Goal: Task Accomplishment & Management: Manage account settings

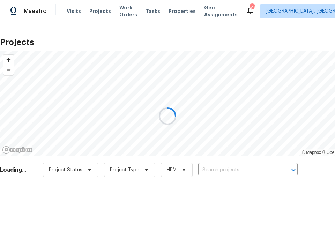
click at [237, 168] on div at bounding box center [167, 116] width 335 height 232
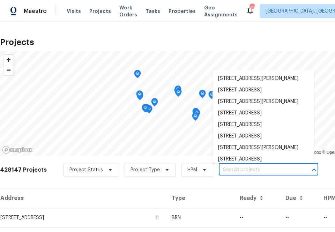
click at [237, 168] on input "text" at bounding box center [259, 170] width 80 height 11
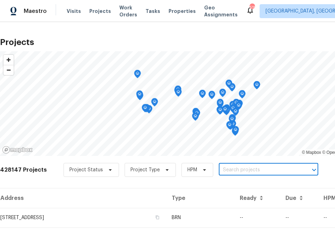
click at [237, 168] on input "text" at bounding box center [259, 170] width 80 height 11
type input "11075 e primrose"
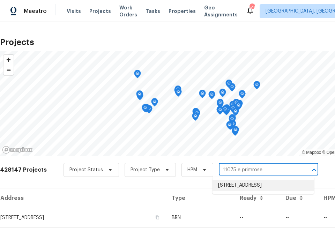
click at [244, 185] on li "[STREET_ADDRESS]" at bounding box center [264, 186] width 102 height 12
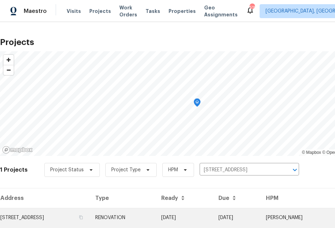
scroll to position [18, 0]
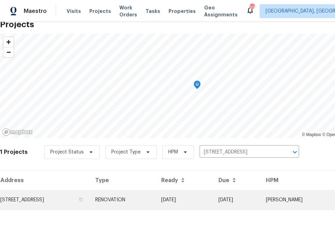
click at [85, 199] on td "11075 E Primrose Ct, Florence, AZ 85132" at bounding box center [45, 200] width 90 height 20
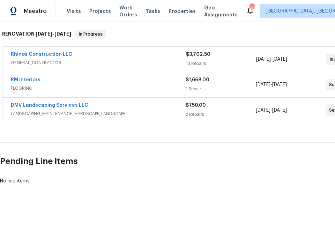
scroll to position [109, 59]
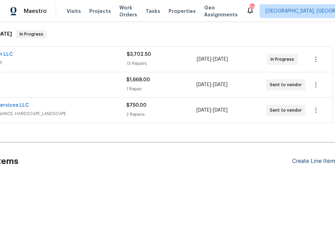
click at [318, 160] on div "Create Line Item" at bounding box center [313, 161] width 43 height 7
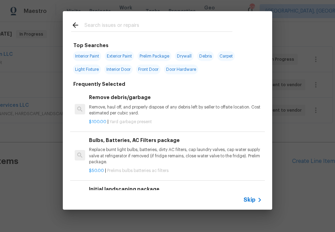
click at [128, 27] on input "text" at bounding box center [159, 26] width 148 height 10
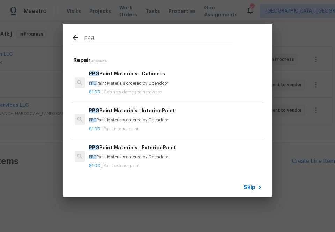
type input "ppg"
click at [152, 114] on h6 "PPG Paint Materials - Interior Paint" at bounding box center [175, 111] width 173 height 8
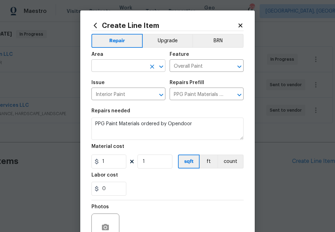
click at [126, 66] on input "text" at bounding box center [119, 66] width 55 height 11
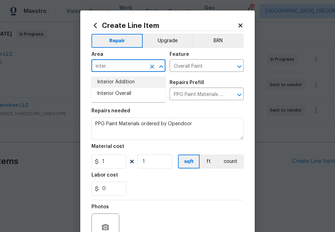
click at [125, 87] on li "Interior Addition" at bounding box center [129, 83] width 74 height 12
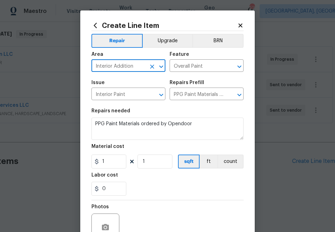
click at [130, 68] on input "Interior Addition" at bounding box center [119, 66] width 55 height 11
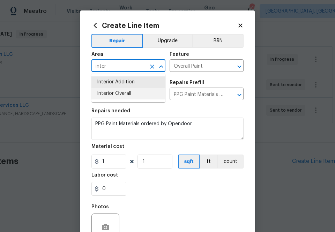
click at [136, 94] on li "Interior Overall" at bounding box center [129, 94] width 74 height 12
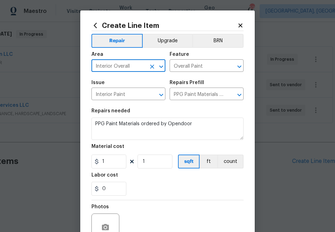
type input "Interior Overall"
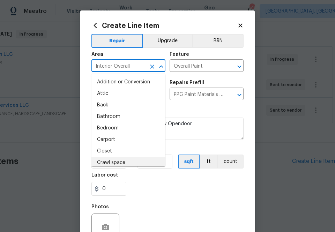
click at [173, 182] on div "Labor cost" at bounding box center [168, 177] width 152 height 9
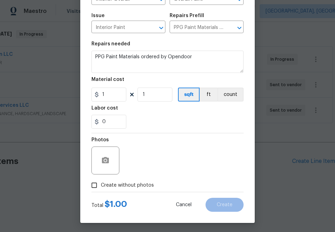
scroll to position [69, 0]
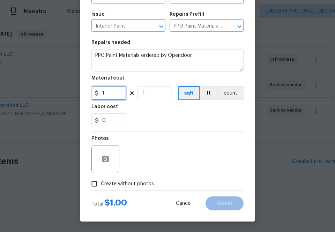
click at [109, 94] on input "1" at bounding box center [109, 93] width 35 height 14
paste input "409.32"
type input "409.32"
click at [178, 142] on div "Photos" at bounding box center [168, 154] width 152 height 45
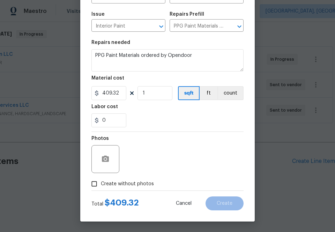
click at [147, 183] on span "Create without photos" at bounding box center [127, 184] width 53 height 7
click at [101, 183] on input "Create without photos" at bounding box center [94, 183] width 13 height 13
checkbox input "true"
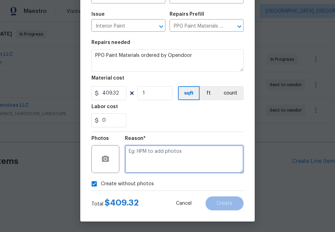
click at [154, 163] on textarea at bounding box center [184, 159] width 119 height 28
type textarea "na"
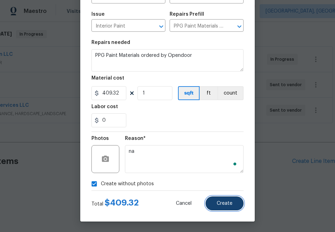
click at [231, 210] on button "Create" at bounding box center [225, 204] width 38 height 14
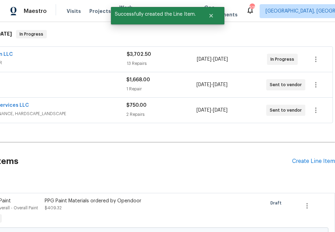
scroll to position [109, 0]
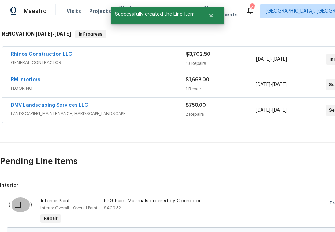
click at [14, 205] on input "checkbox" at bounding box center [20, 205] width 20 height 15
checkbox input "true"
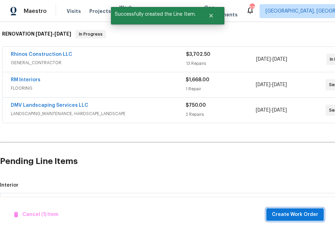
click at [296, 217] on span "Create Work Order" at bounding box center [295, 215] width 46 height 9
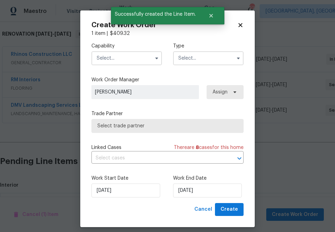
click at [123, 60] on input "text" at bounding box center [127, 58] width 71 height 14
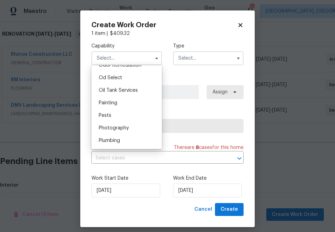
scroll to position [558, 0]
click at [118, 102] on div "Painting" at bounding box center [126, 102] width 67 height 13
type input "Painting"
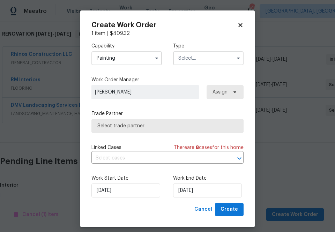
click at [202, 55] on input "text" at bounding box center [208, 58] width 71 height 14
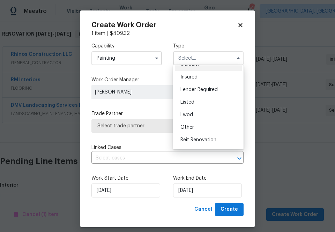
scroll to position [78, 0]
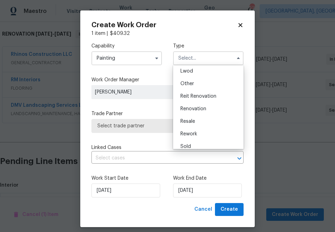
click at [198, 109] on span "Renovation" at bounding box center [194, 109] width 26 height 5
type input "Renovation"
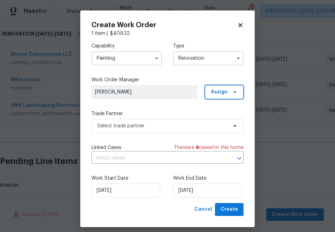
click at [225, 96] on span "Assign" at bounding box center [224, 92] width 39 height 14
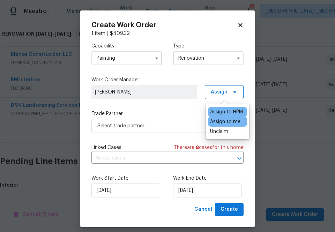
click at [219, 125] on div "Assign to me" at bounding box center [225, 121] width 30 height 7
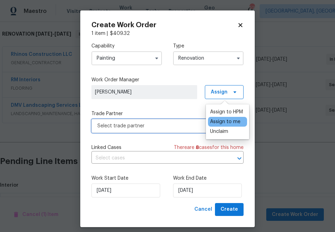
click at [170, 125] on span "Select trade partner" at bounding box center [162, 126] width 130 height 7
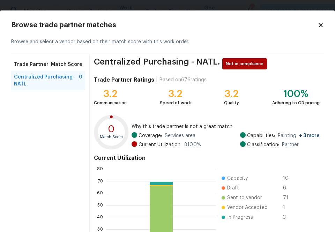
scroll to position [75, 0]
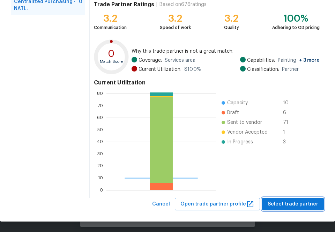
click at [291, 208] on span "Select trade partner" at bounding box center [293, 204] width 51 height 9
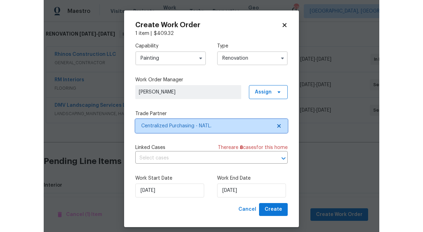
scroll to position [0, 0]
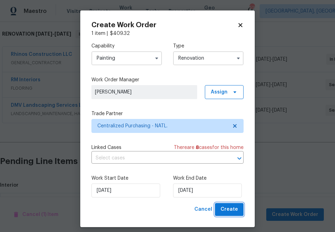
click at [235, 210] on span "Create" at bounding box center [229, 209] width 17 height 9
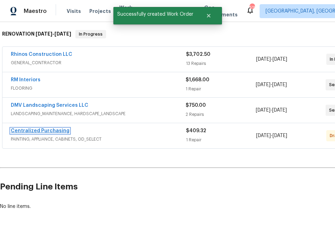
click at [43, 132] on link "Centralized Purchasing" at bounding box center [40, 131] width 59 height 5
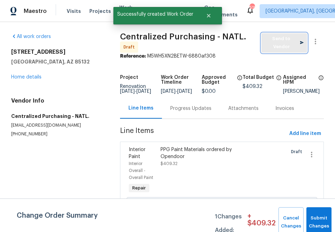
click at [263, 45] on button "Send to Vendor" at bounding box center [285, 43] width 46 height 20
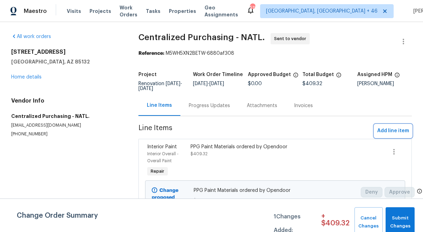
click at [335, 132] on span "Add line item" at bounding box center [393, 131] width 32 height 9
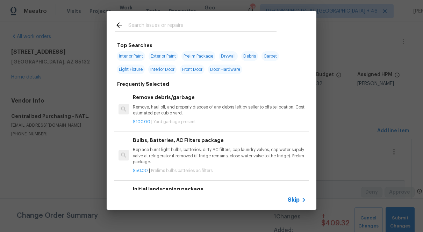
click at [186, 22] on input "text" at bounding box center [202, 26] width 148 height 10
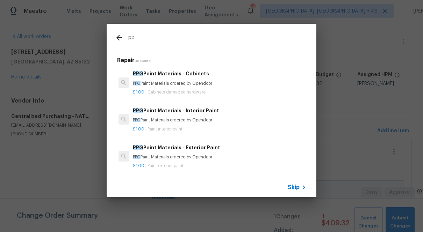
type input "p"
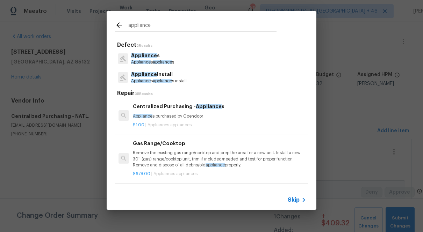
type input "appliance"
click at [173, 103] on h6 "Centralized Purchasing - Appliance s" at bounding box center [219, 107] width 173 height 8
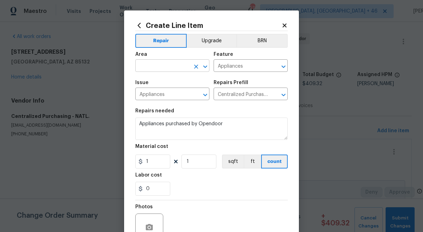
click at [182, 66] on input "text" at bounding box center [162, 66] width 55 height 11
type input "a"
click at [172, 80] on li "Kitchen" at bounding box center [172, 83] width 74 height 12
type input "Kitchen"
click at [157, 164] on input "1" at bounding box center [152, 162] width 35 height 14
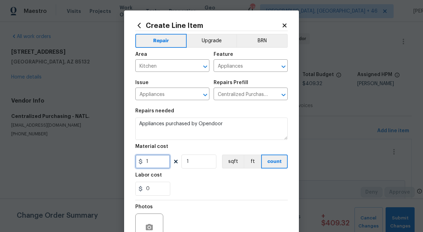
click at [157, 164] on input "1" at bounding box center [152, 162] width 35 height 14
paste input "300902281254468213"
click at [183, 175] on div "Labor cost" at bounding box center [211, 177] width 152 height 9
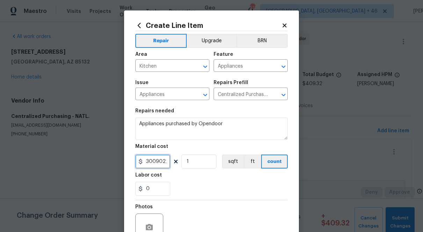
click at [161, 163] on input "300902281254468200" at bounding box center [152, 162] width 35 height 14
click at [156, 167] on input "0" at bounding box center [152, 162] width 35 height 14
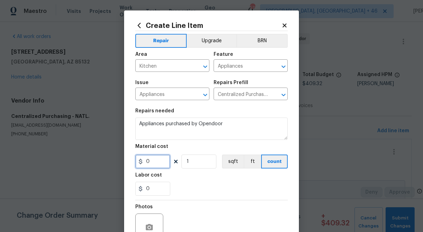
paste input "233.67"
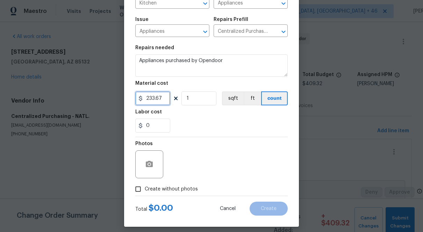
scroll to position [69, 0]
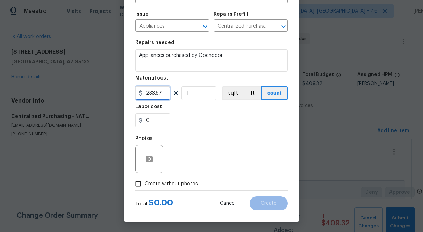
type input "233.67"
click at [196, 161] on div "Photos" at bounding box center [211, 154] width 152 height 45
click at [180, 188] on label "Create without photos" at bounding box center [164, 183] width 66 height 13
click at [145, 188] on input "Create without photos" at bounding box center [137, 183] width 13 height 13
checkbox input "true"
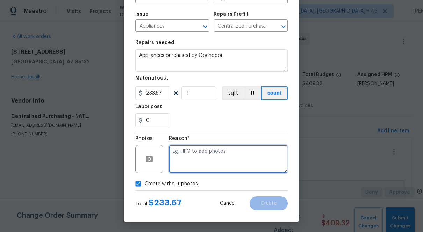
click at [195, 158] on textarea at bounding box center [228, 159] width 119 height 28
type textarea "na"
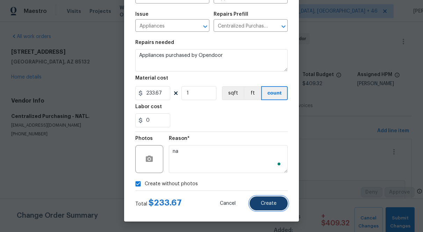
click at [266, 202] on span "Create" at bounding box center [269, 203] width 16 height 5
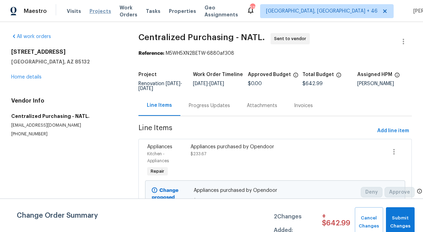
click at [97, 10] on span "Projects" at bounding box center [100, 11] width 22 height 7
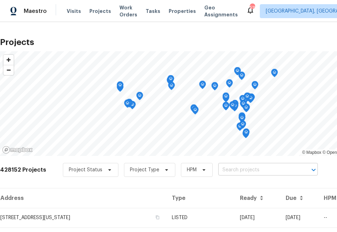
click at [222, 172] on input "text" at bounding box center [258, 170] width 80 height 11
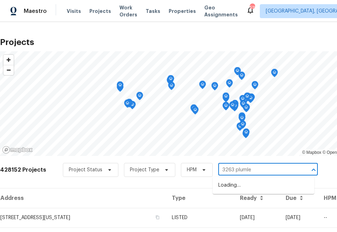
type input "3263 plumlee"
click at [238, 189] on li "3263 Plumlee Ct, Grand Island, FL 32735" at bounding box center [264, 186] width 102 height 12
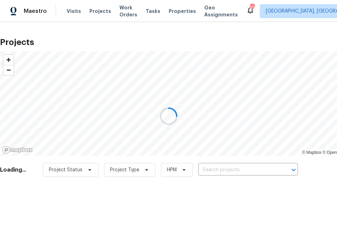
type input "3263 Plumlee Ct, Grand Island, FL 32735"
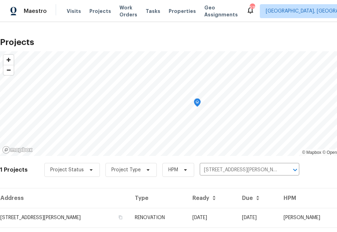
scroll to position [18, 0]
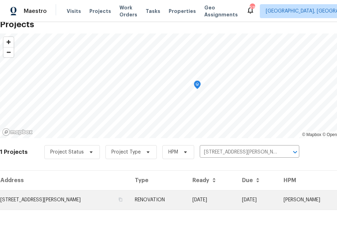
click at [66, 196] on td "3263 Plumlee Ct, Grand Island, FL 32735" at bounding box center [64, 200] width 129 height 20
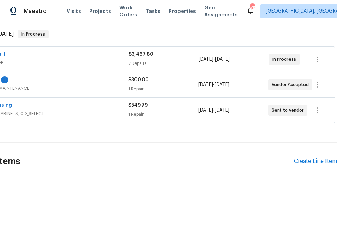
scroll to position [109, 0]
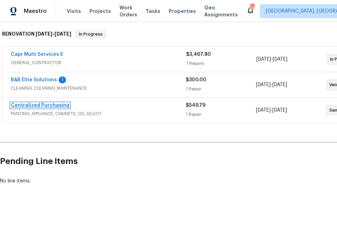
click at [36, 104] on link "Centralized Purchasing" at bounding box center [40, 105] width 59 height 5
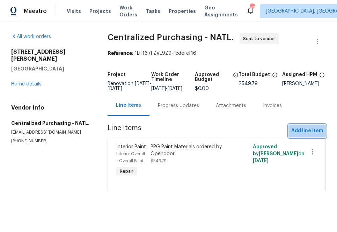
click at [301, 135] on span "Add line item" at bounding box center [307, 131] width 32 height 9
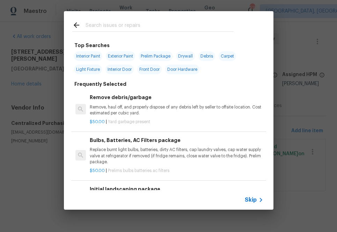
click at [139, 25] on input "text" at bounding box center [160, 26] width 148 height 10
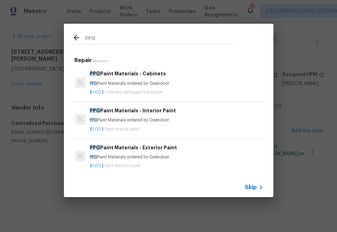
type input "ppg"
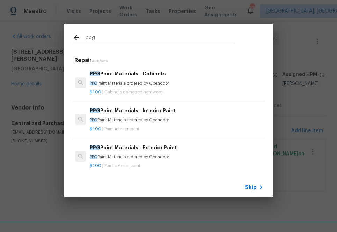
click at [122, 115] on div "PPG Paint Materials - Interior Paint PPG Paint Materials ordered by Opendoor" at bounding box center [176, 115] width 173 height 17
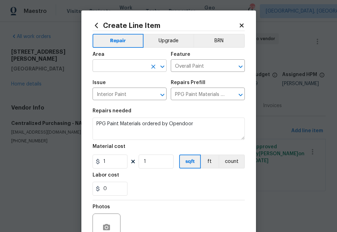
click at [127, 70] on input "text" at bounding box center [120, 66] width 55 height 11
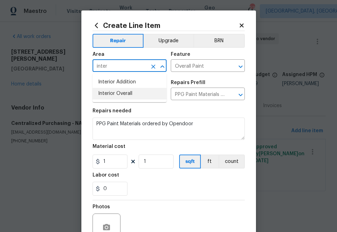
click at [124, 94] on li "Interior Overall" at bounding box center [130, 94] width 74 height 12
type input "Interior Overall"
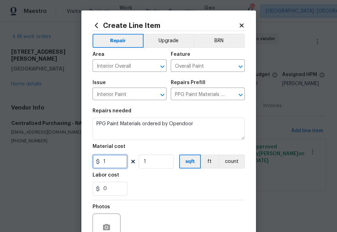
click at [117, 162] on input "1" at bounding box center [110, 162] width 35 height 14
paste input "617.9473577"
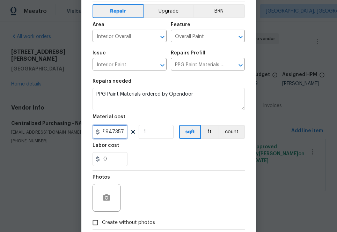
scroll to position [69, 0]
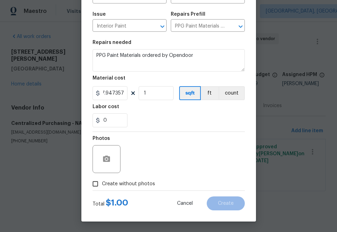
type input "617.95"
click at [140, 179] on label "Create without photos" at bounding box center [122, 183] width 66 height 13
click at [102, 179] on input "Create without photos" at bounding box center [95, 183] width 13 height 13
checkbox input "true"
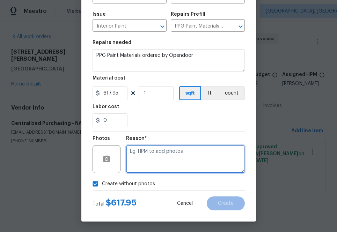
drag, startPoint x: 140, startPoint y: 179, endPoint x: 147, endPoint y: 167, distance: 13.9
click at [147, 167] on textarea at bounding box center [185, 159] width 119 height 28
type textarea "na"
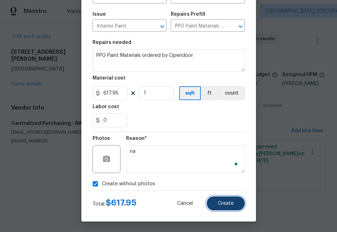
click at [229, 204] on span "Create" at bounding box center [226, 203] width 16 height 5
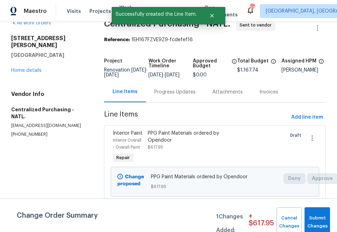
scroll to position [15, 0]
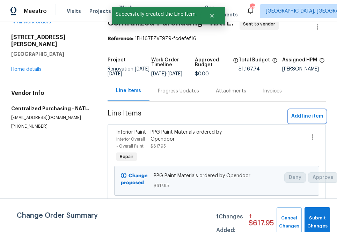
click at [302, 118] on span "Add line item" at bounding box center [307, 116] width 32 height 9
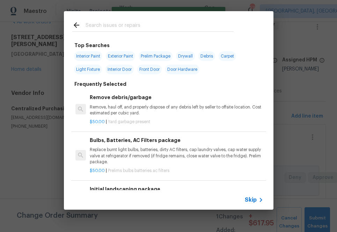
click at [167, 23] on input "text" at bounding box center [160, 26] width 148 height 10
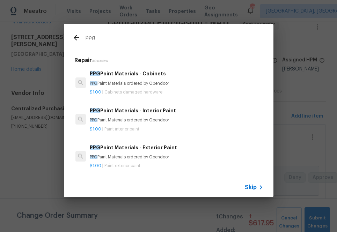
type input "ppg"
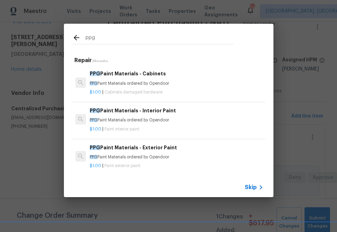
click at [116, 155] on p "PPG Paint Materials ordered by Opendoor" at bounding box center [176, 157] width 173 height 6
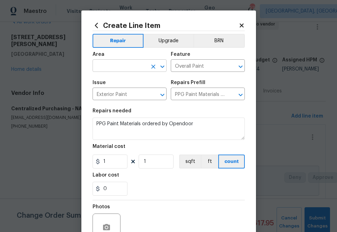
click at [113, 62] on input "text" at bounding box center [120, 66] width 55 height 11
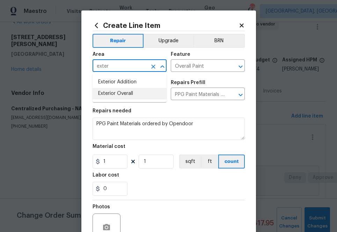
click at [115, 95] on li "Exterior Overall" at bounding box center [130, 94] width 74 height 12
type input "Exterior Overall"
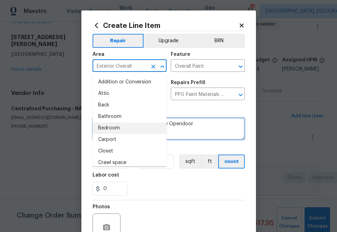
click at [211, 121] on textarea "PPG Paint Materials ordered by Opendoor" at bounding box center [169, 129] width 152 height 22
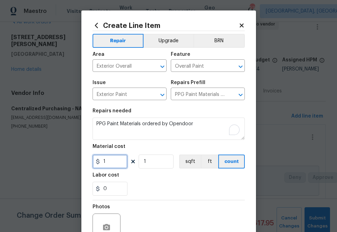
click at [124, 159] on input "1" at bounding box center [110, 162] width 35 height 14
paste input "64.8626423"
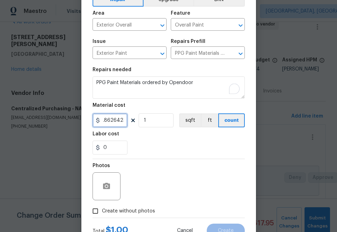
scroll to position [69, 0]
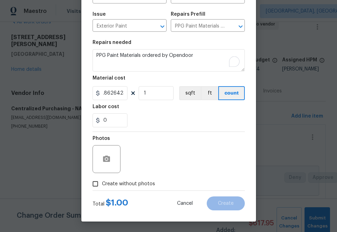
type input "164.86"
click at [160, 164] on div "Photos" at bounding box center [169, 154] width 152 height 45
click at [141, 191] on div "Total $ 164.86 Cancel Create" at bounding box center [169, 201] width 152 height 20
click at [141, 186] on span "Create without photos" at bounding box center [128, 184] width 53 height 7
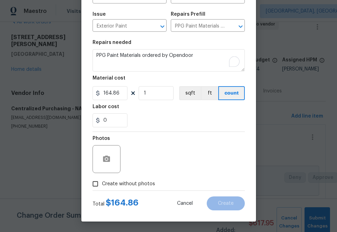
click at [102, 186] on input "Create without photos" at bounding box center [95, 183] width 13 height 13
checkbox input "true"
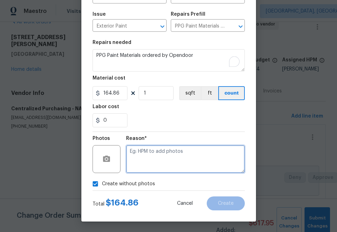
click at [202, 161] on textarea at bounding box center [185, 159] width 119 height 28
type textarea "na"
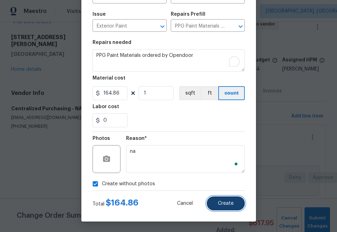
click at [230, 206] on span "Create" at bounding box center [226, 203] width 16 height 5
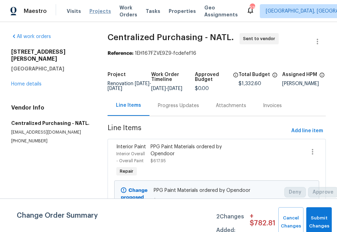
click at [95, 12] on span "Projects" at bounding box center [100, 11] width 22 height 7
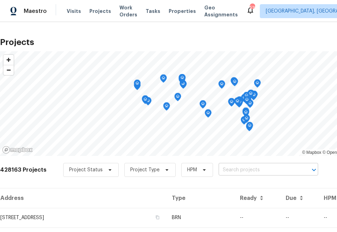
click at [283, 168] on input "text" at bounding box center [259, 170] width 80 height 11
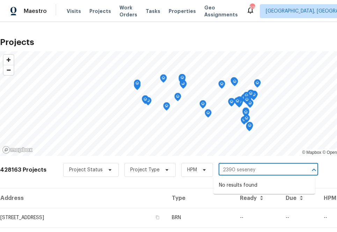
click at [236, 171] on input "2390 seseney" at bounding box center [259, 170] width 80 height 11
type input "2390 senseney"
click at [268, 188] on li "2390 Senseney Dr, Clarksville, TN 37042" at bounding box center [264, 186] width 102 height 12
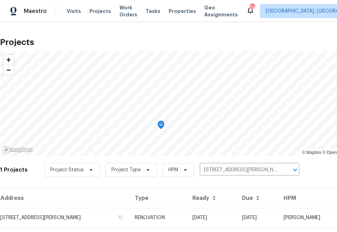
scroll to position [18, 0]
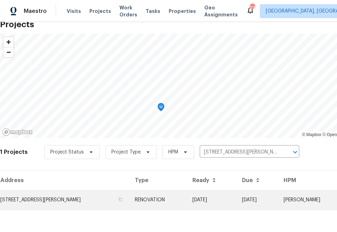
click at [55, 198] on td "2390 Senseney Dr, Clarksville, TN 37042" at bounding box center [64, 200] width 129 height 20
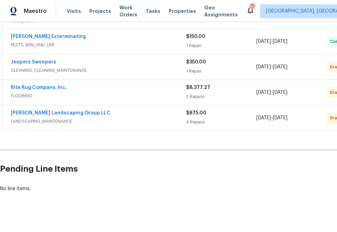
scroll to position [260, 58]
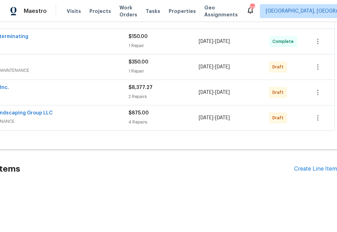
click at [312, 173] on div "Pending Line Items Create Line Item" at bounding box center [139, 169] width 395 height 32
click at [311, 170] on div "Create Line Item" at bounding box center [315, 169] width 43 height 7
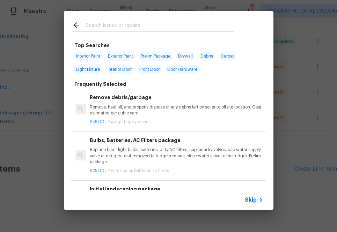
click at [254, 199] on span "Skip" at bounding box center [251, 200] width 12 height 7
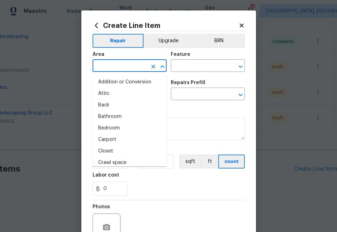
click at [110, 65] on input "text" at bounding box center [120, 66] width 55 height 11
type input "i"
click at [97, 23] on icon at bounding box center [96, 25] width 3 height 5
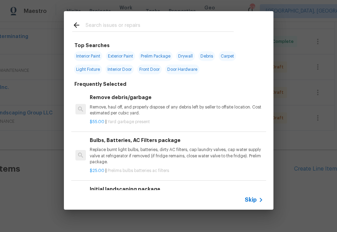
click at [126, 29] on input "text" at bounding box center [160, 26] width 148 height 10
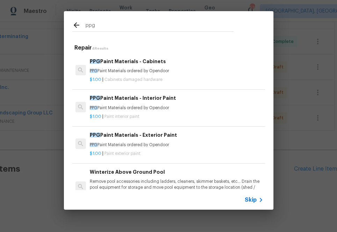
type input "ppg"
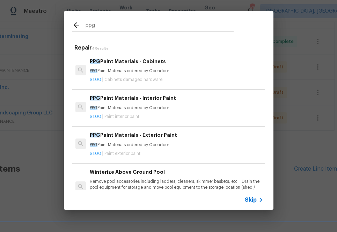
click at [120, 109] on p "PPG Paint Materials ordered by Opendoor" at bounding box center [176, 108] width 173 height 6
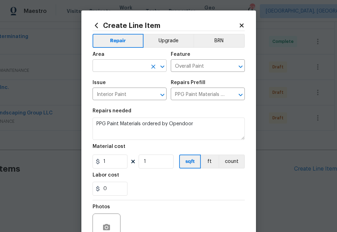
click at [115, 67] on input "text" at bounding box center [120, 66] width 55 height 11
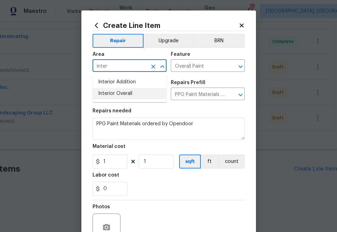
click at [116, 95] on li "Interior Overall" at bounding box center [130, 94] width 74 height 12
type input "Interior Overall"
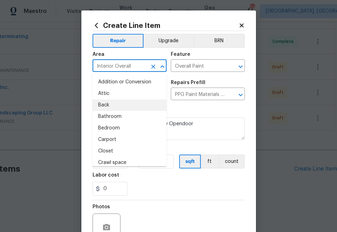
click at [196, 114] on div "Repairs needed" at bounding box center [169, 113] width 152 height 9
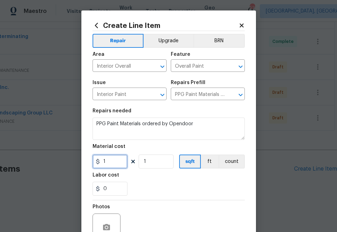
click at [114, 161] on input "1" at bounding box center [110, 162] width 35 height 14
paste input "710.214"
type input "710.21"
click at [147, 182] on div "Labor cost" at bounding box center [169, 177] width 152 height 9
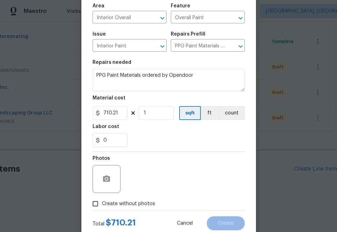
scroll to position [69, 0]
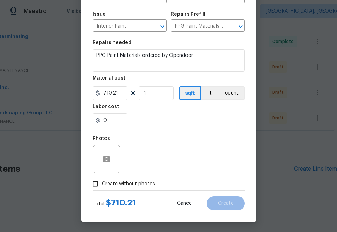
click at [143, 184] on span "Create without photos" at bounding box center [128, 184] width 53 height 7
click at [102, 184] on input "Create without photos" at bounding box center [95, 183] width 13 height 13
checkbox input "true"
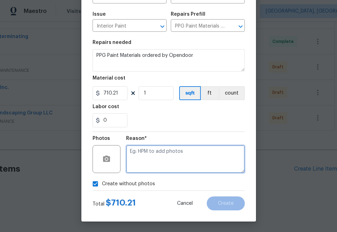
click at [160, 167] on textarea at bounding box center [185, 159] width 119 height 28
type textarea "na"
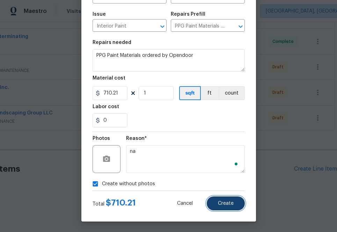
click at [227, 205] on span "Create" at bounding box center [226, 203] width 16 height 5
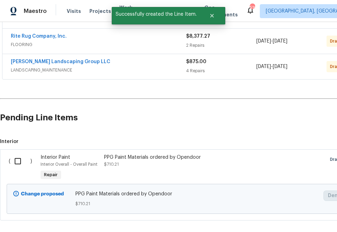
scroll to position [328, 0]
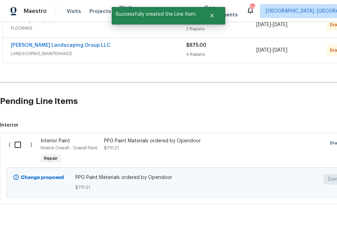
click at [14, 145] on input "checkbox" at bounding box center [20, 145] width 20 height 15
checkbox input "true"
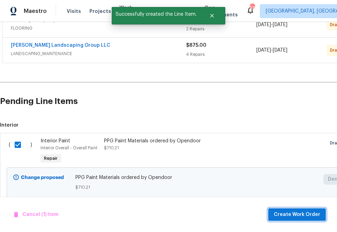
click at [284, 213] on span "Create Work Order" at bounding box center [297, 215] width 46 height 9
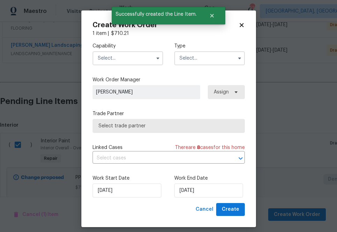
click at [126, 57] on input "text" at bounding box center [128, 58] width 71 height 14
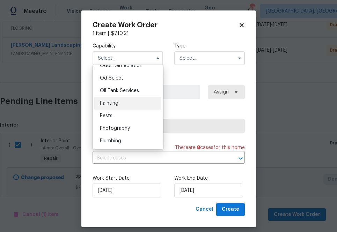
scroll to position [557, 0]
click at [121, 103] on div "Painting" at bounding box center [127, 103] width 67 height 13
type input "Painting"
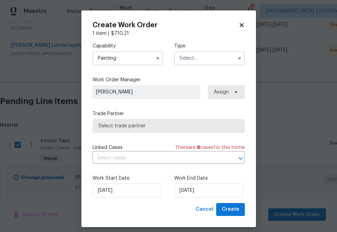
click at [190, 61] on input "text" at bounding box center [209, 58] width 71 height 14
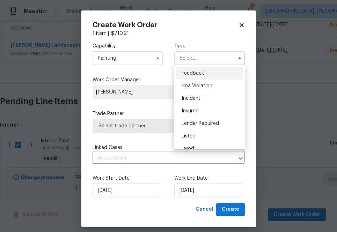
scroll to position [82, 0]
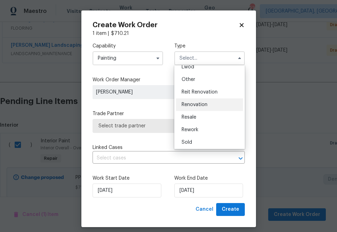
click at [198, 102] on span "Renovation" at bounding box center [195, 104] width 26 height 5
type input "Renovation"
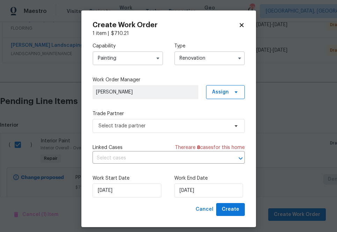
click at [223, 75] on div "Capability Painting Type Renovation Feedback Hoa Violation Incident Insured Len…" at bounding box center [169, 120] width 152 height 166
click at [223, 86] on span "Assign" at bounding box center [225, 92] width 39 height 14
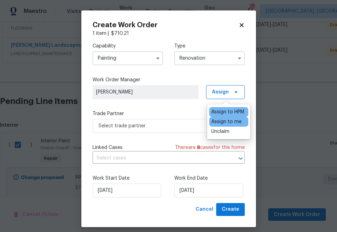
click at [217, 121] on div "Assign to me" at bounding box center [226, 121] width 30 height 7
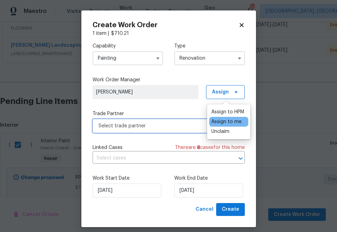
click at [168, 131] on span "Select trade partner" at bounding box center [169, 126] width 152 height 14
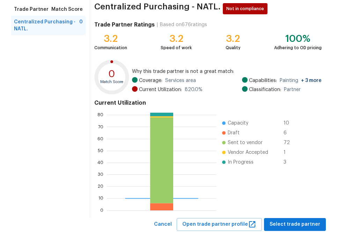
scroll to position [75, 0]
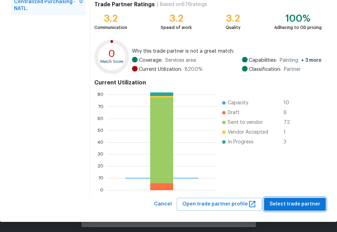
click at [295, 206] on span "Select trade partner" at bounding box center [295, 204] width 51 height 9
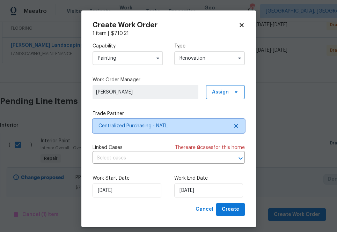
scroll to position [0, 0]
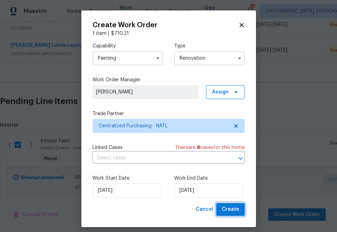
click at [230, 216] on button "Create" at bounding box center [230, 209] width 29 height 13
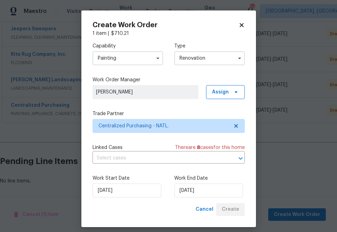
scroll to position [293, 0]
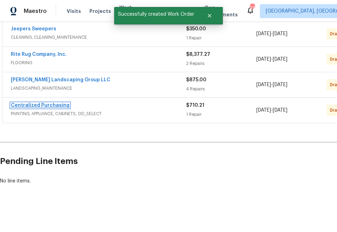
click at [55, 105] on link "Centralized Purchasing" at bounding box center [40, 105] width 59 height 5
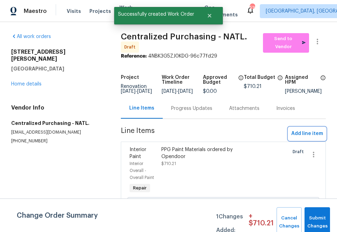
click at [306, 136] on span "Add line item" at bounding box center [307, 134] width 32 height 9
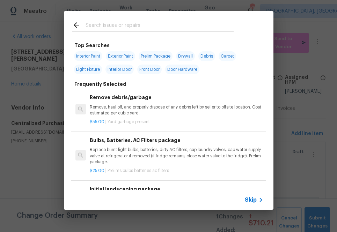
click at [124, 22] on input "text" at bounding box center [160, 26] width 148 height 10
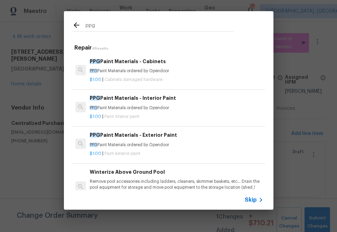
type input "ppg"
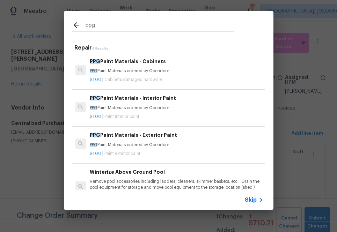
click at [146, 70] on p "PPG Paint Materials ordered by Opendoor" at bounding box center [176, 71] width 173 height 6
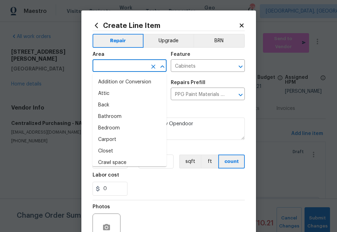
click at [141, 70] on input "text" at bounding box center [120, 66] width 55 height 11
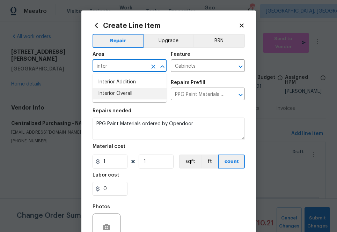
click at [134, 93] on li "Interior Overall" at bounding box center [130, 94] width 74 height 12
type input "Interior Overall"
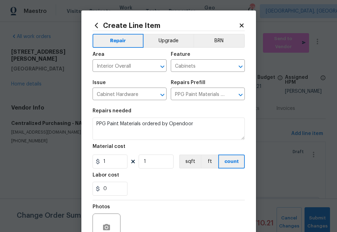
click at [198, 110] on div "Repairs needed" at bounding box center [169, 113] width 152 height 9
click at [115, 166] on input "1" at bounding box center [110, 162] width 35 height 14
paste input "510.585647"
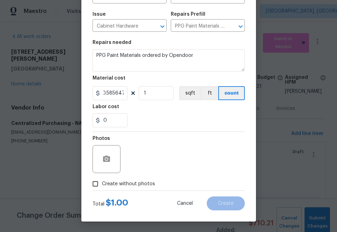
type input "510.59"
click at [169, 161] on div "Photos" at bounding box center [169, 154] width 152 height 45
click at [146, 182] on span "Create without photos" at bounding box center [128, 184] width 53 height 7
click at [102, 182] on input "Create without photos" at bounding box center [95, 183] width 13 height 13
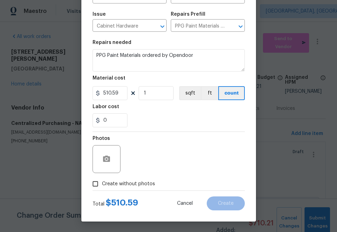
checkbox input "true"
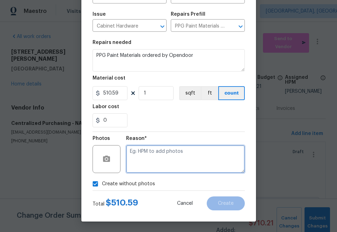
click at [169, 151] on textarea at bounding box center [185, 159] width 119 height 28
type textarea "na"
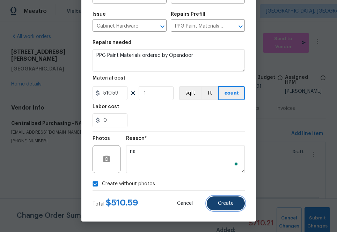
click at [226, 204] on span "Create" at bounding box center [226, 203] width 16 height 5
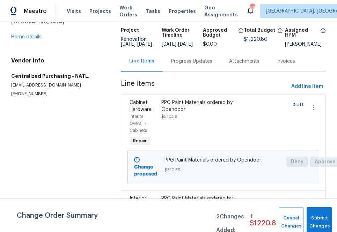
scroll to position [48, 0]
click at [314, 108] on icon "button" at bounding box center [314, 107] width 8 height 8
click at [268, 116] on div at bounding box center [168, 116] width 337 height 232
click at [268, 116] on div "Cancel" at bounding box center [168, 116] width 337 height 232
click at [221, 107] on div "PPG Paint Materials ordered by Opendoor" at bounding box center [199, 106] width 76 height 14
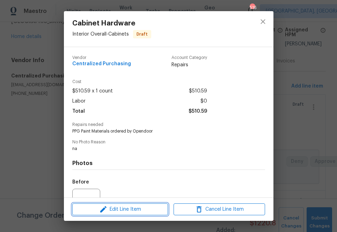
click at [131, 213] on span "Edit Line Item" at bounding box center [120, 209] width 92 height 9
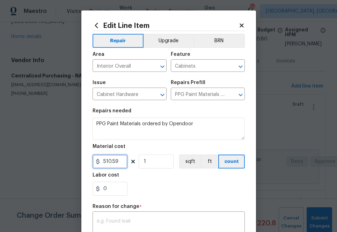
click at [112, 168] on input "510.59" at bounding box center [110, 162] width 35 height 14
paste input "464.16877"
type input "464.17"
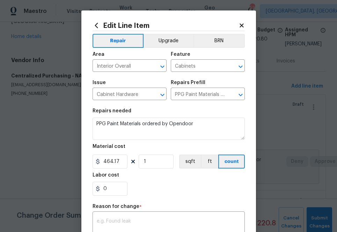
click at [159, 184] on div "0" at bounding box center [169, 189] width 152 height 14
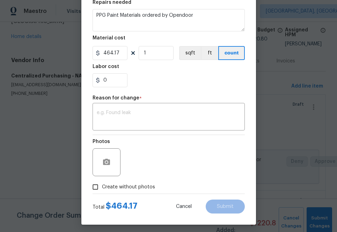
scroll to position [112, 0]
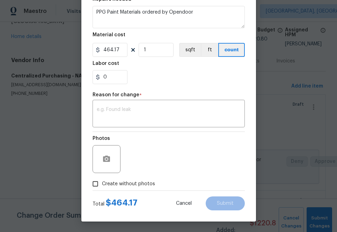
click at [136, 182] on span "Create without photos" at bounding box center [128, 184] width 53 height 7
click at [102, 182] on input "Create without photos" at bounding box center [95, 183] width 13 height 13
checkbox input "true"
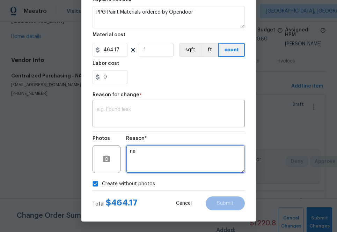
click at [155, 164] on textarea "na" at bounding box center [185, 159] width 119 height 28
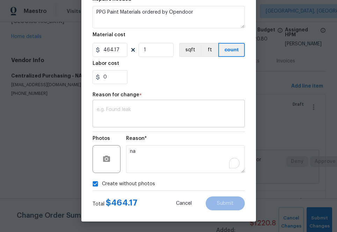
click at [146, 119] on textarea at bounding box center [169, 114] width 144 height 15
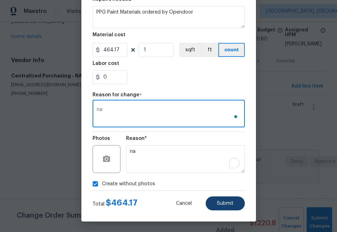
type textarea "na"
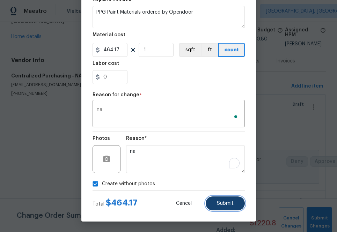
click at [212, 198] on button "Submit" at bounding box center [225, 204] width 39 height 14
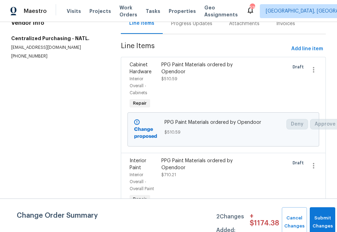
scroll to position [74, 0]
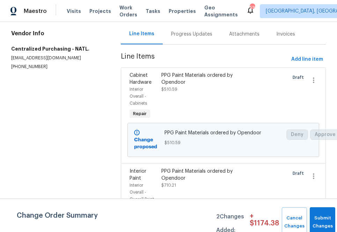
click at [194, 86] on div "PPG Paint Materials ordered by Opendoor" at bounding box center [199, 79] width 76 height 14
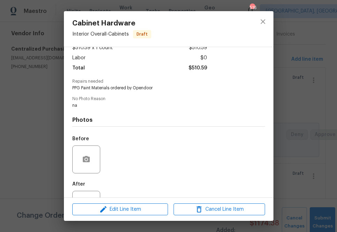
scroll to position [72, 0]
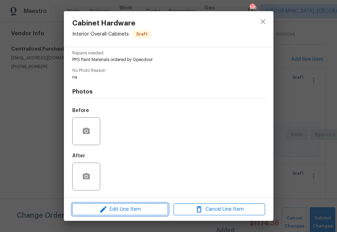
click at [123, 215] on button "Edit Line Item" at bounding box center [120, 210] width 96 height 12
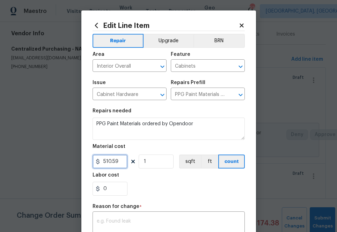
click at [116, 164] on input "510.59" at bounding box center [110, 162] width 35 height 14
paste input "464.16877"
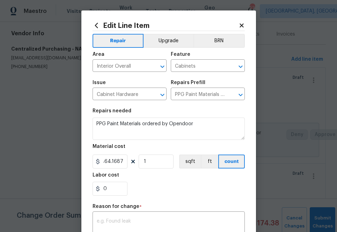
type input "464.17"
click at [145, 177] on div "Labor cost" at bounding box center [169, 177] width 152 height 9
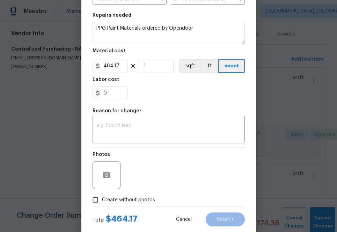
scroll to position [105, 0]
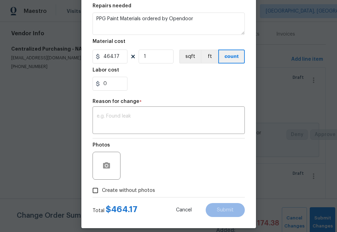
click at [138, 107] on div "Reason for change *" at bounding box center [169, 103] width 152 height 9
click at [141, 111] on div "x ​" at bounding box center [169, 121] width 152 height 26
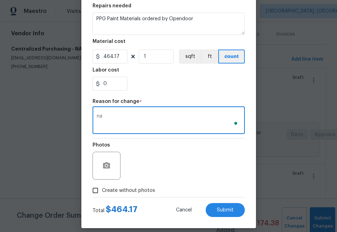
type textarea "na"
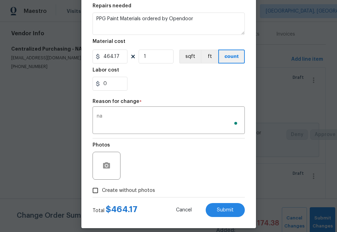
click at [158, 155] on div "Photos" at bounding box center [169, 161] width 152 height 45
click at [128, 189] on span "Create without photos" at bounding box center [128, 190] width 53 height 7
click at [102, 189] on input "Create without photos" at bounding box center [95, 190] width 13 height 13
checkbox input "true"
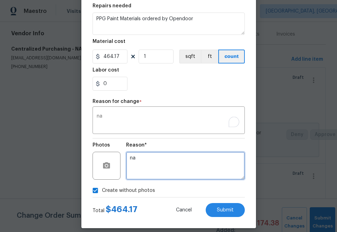
click at [153, 163] on textarea "na" at bounding box center [185, 166] width 119 height 28
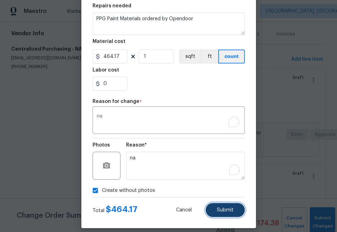
click at [218, 212] on span "Submit" at bounding box center [225, 210] width 17 height 5
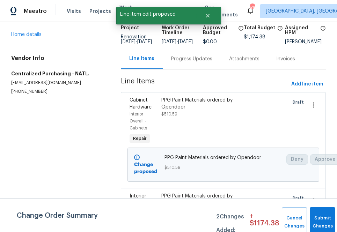
scroll to position [45, 0]
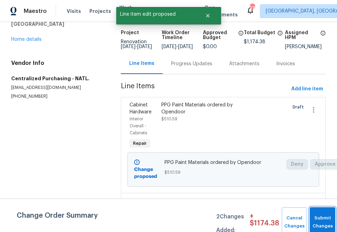
click at [320, 218] on button "Submit Changes" at bounding box center [323, 223] width 26 height 30
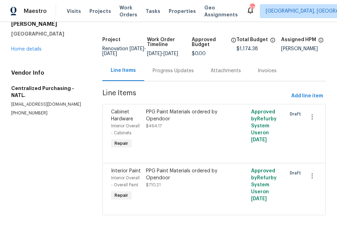
scroll to position [43, 0]
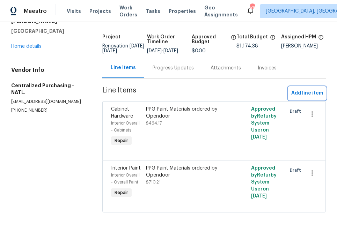
click at [305, 91] on span "Add line item" at bounding box center [307, 93] width 32 height 9
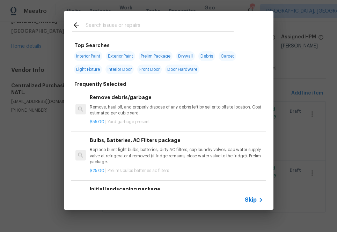
click at [179, 25] on input "text" at bounding box center [160, 26] width 148 height 10
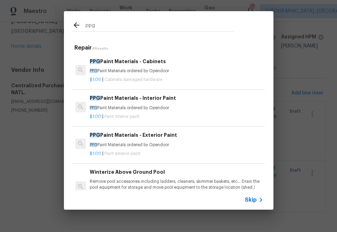
type input "ppg"
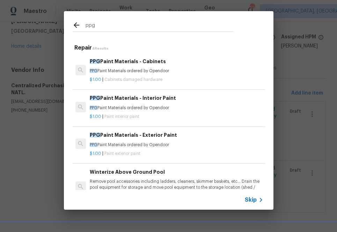
click at [138, 143] on p "PPG Paint Materials ordered by Opendoor" at bounding box center [176, 145] width 173 height 6
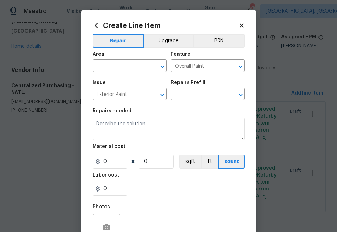
type input "PPG Paint Materials - Exterior Paint $1.00"
type textarea "PPG Paint Materials ordered by Opendoor"
type input "1"
click at [152, 66] on icon "Clear" at bounding box center [153, 66] width 7 height 7
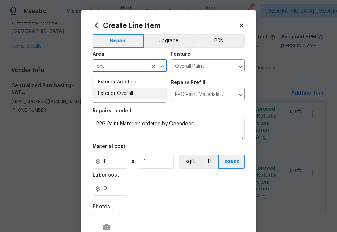
click at [121, 98] on li "Exterior Overall" at bounding box center [130, 94] width 74 height 12
type input "Exterior Overall"
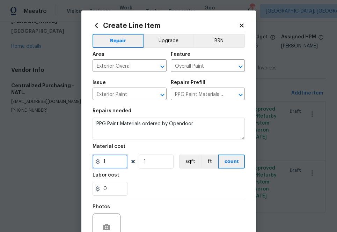
click at [112, 157] on input "1" at bounding box center [110, 162] width 35 height 14
paste input "46.416877"
type input "46.42"
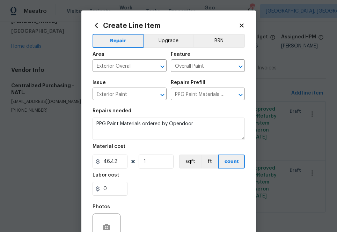
click at [155, 194] on div "0" at bounding box center [169, 189] width 152 height 14
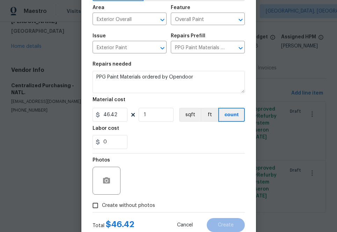
scroll to position [60, 0]
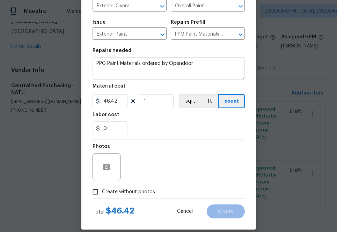
click at [135, 198] on label "Create without photos" at bounding box center [122, 192] width 66 height 13
click at [102, 198] on input "Create without photos" at bounding box center [95, 192] width 13 height 13
checkbox input "true"
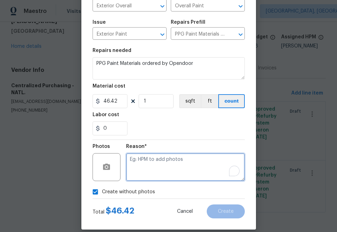
click at [161, 169] on textarea "To enrich screen reader interactions, please activate Accessibility in Grammarl…" at bounding box center [185, 167] width 119 height 28
type textarea "na"
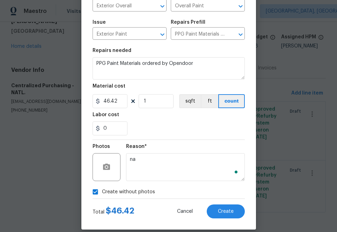
click at [217, 204] on div "Total $ 46.42 Cancel Create" at bounding box center [169, 209] width 152 height 20
click at [217, 208] on button "Create" at bounding box center [226, 212] width 38 height 14
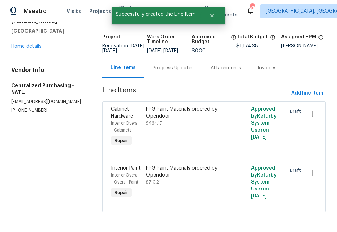
scroll to position [0, 0]
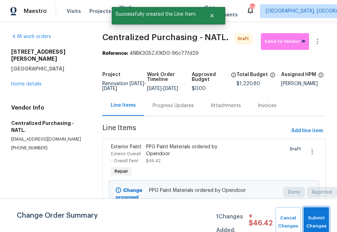
click at [313, 220] on button "Submit Changes" at bounding box center [317, 223] width 26 height 30
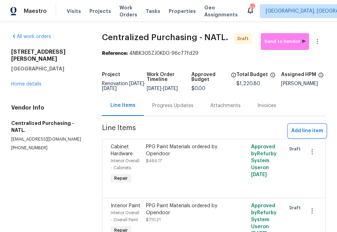
click at [317, 134] on span "Add line item" at bounding box center [307, 131] width 32 height 9
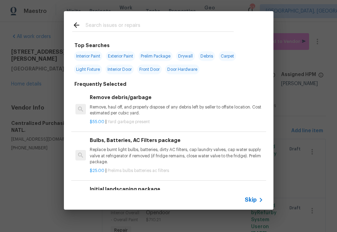
click at [152, 23] on input "text" at bounding box center [160, 26] width 148 height 10
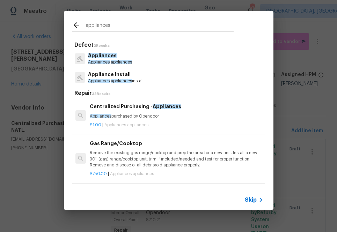
type input "appliances"
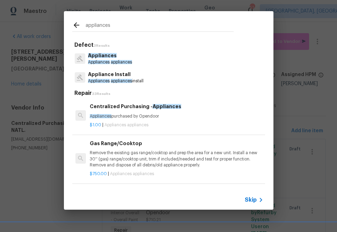
click at [118, 119] on div "$1.00 | Appliances appliances" at bounding box center [176, 123] width 173 height 9
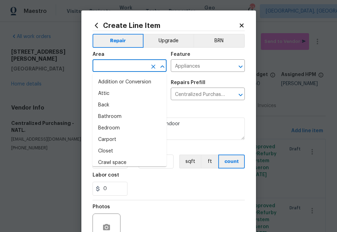
click at [126, 67] on input "text" at bounding box center [120, 66] width 55 height 11
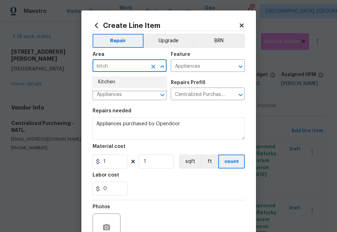
click at [116, 81] on li "Kitchen" at bounding box center [130, 83] width 74 height 12
type input "Kitchen"
click at [108, 165] on input "1" at bounding box center [110, 162] width 35 height 14
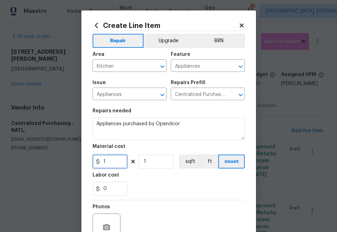
click at [108, 165] on input "1" at bounding box center [110, 162] width 35 height 14
paste input "239.8"
type input "239.81"
click at [139, 175] on div "Labor cost" at bounding box center [169, 177] width 152 height 9
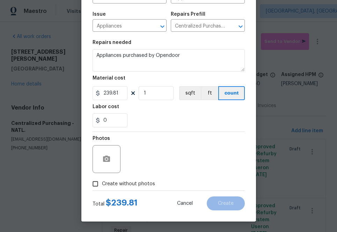
click at [141, 181] on span "Create without photos" at bounding box center [128, 184] width 53 height 7
click at [102, 181] on input "Create without photos" at bounding box center [95, 183] width 13 height 13
checkbox input "true"
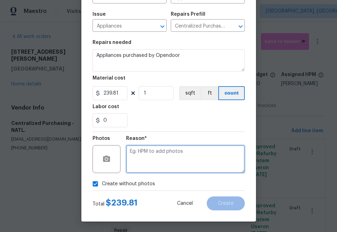
click at [151, 171] on textarea at bounding box center [185, 159] width 119 height 28
type textarea "na"
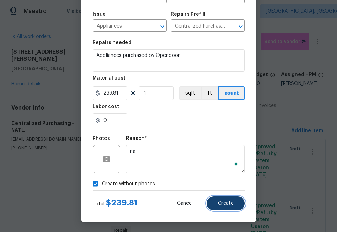
click at [226, 203] on span "Create" at bounding box center [226, 203] width 16 height 5
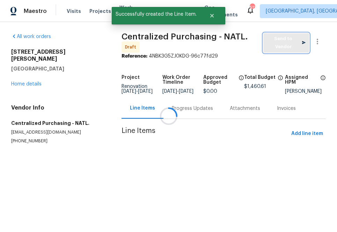
click at [275, 43] on span "Send to Vendor" at bounding box center [286, 43] width 39 height 16
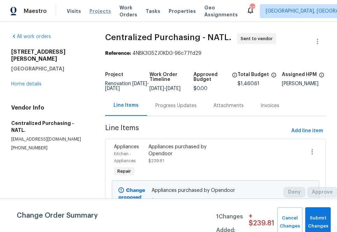
click at [91, 10] on span "Projects" at bounding box center [100, 11] width 22 height 7
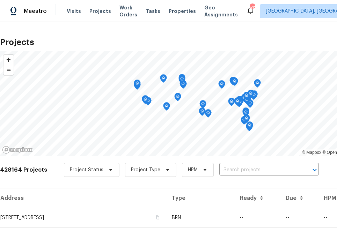
click at [233, 170] on input "text" at bounding box center [259, 170] width 80 height 11
type input "6"
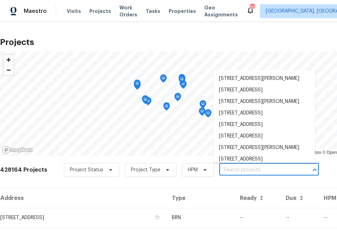
type input "0"
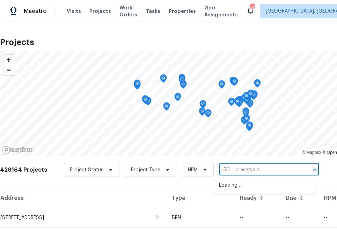
type input "5011 preserve bl"
click at [251, 188] on li "[STREET_ADDRESS]" at bounding box center [264, 186] width 102 height 12
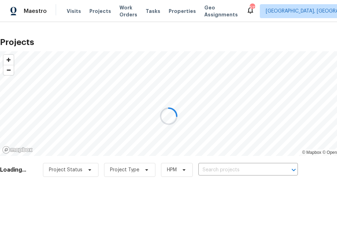
type input "[STREET_ADDRESS]"
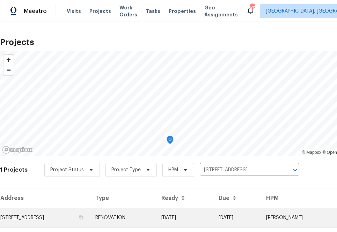
click at [90, 212] on td "[STREET_ADDRESS]" at bounding box center [45, 218] width 90 height 20
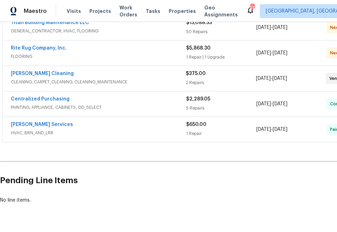
scroll to position [197, 58]
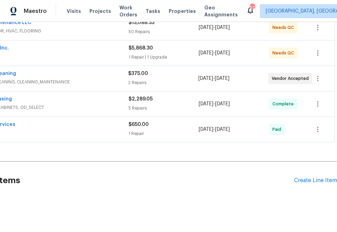
click at [315, 172] on div "Pending Line Items Create Line Item" at bounding box center [139, 181] width 395 height 32
click at [311, 179] on div "Create Line Item" at bounding box center [315, 180] width 43 height 7
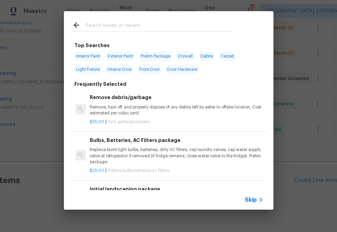
click at [157, 29] on input "text" at bounding box center [160, 26] width 148 height 10
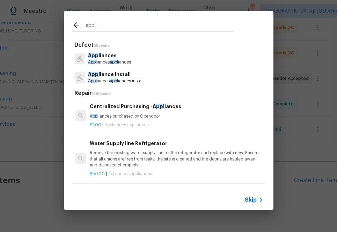
type input "appl"
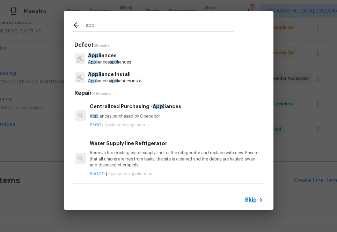
click at [105, 119] on p "Appl iances purchased by Opendoor" at bounding box center [176, 117] width 173 height 6
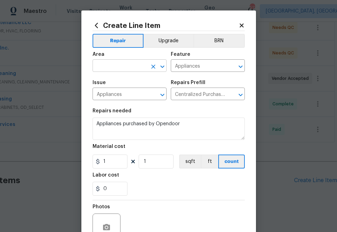
click at [138, 65] on input "text" at bounding box center [120, 66] width 55 height 11
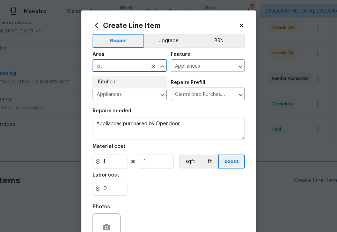
click at [119, 85] on li "Kitchen" at bounding box center [130, 83] width 74 height 12
type input "Kitchen"
click at [109, 166] on input "1" at bounding box center [110, 162] width 35 height 14
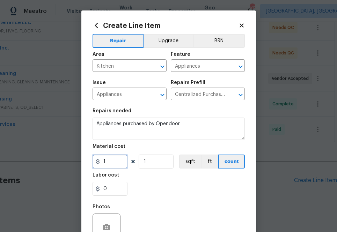
click at [109, 166] on input "1" at bounding box center [110, 162] width 35 height 14
paste input "087.29"
type input "1087.29"
click at [133, 174] on div "Labor cost" at bounding box center [169, 177] width 152 height 9
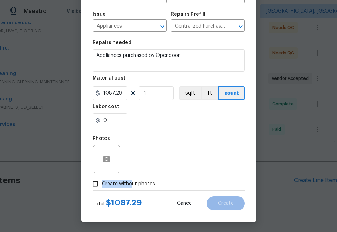
drag, startPoint x: 132, startPoint y: 180, endPoint x: 137, endPoint y: 177, distance: 5.3
click at [132, 181] on span "Create without photos" at bounding box center [128, 184] width 53 height 7
click at [145, 172] on div "Photos" at bounding box center [169, 154] width 152 height 45
click at [140, 181] on span "Create without photos" at bounding box center [128, 184] width 53 height 7
click at [102, 181] on input "Create without photos" at bounding box center [95, 183] width 13 height 13
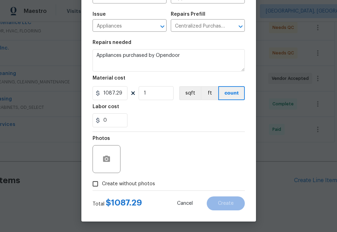
checkbox input "true"
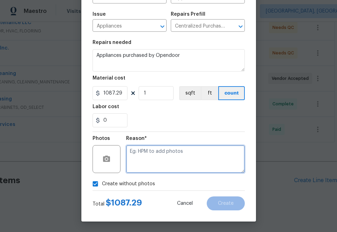
click at [151, 155] on textarea at bounding box center [185, 159] width 119 height 28
type textarea "a"
type textarea "na"
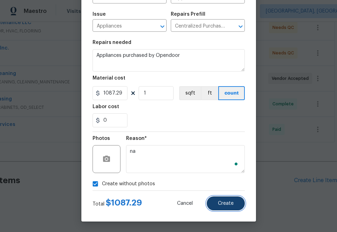
click at [223, 207] on button "Create" at bounding box center [226, 204] width 38 height 14
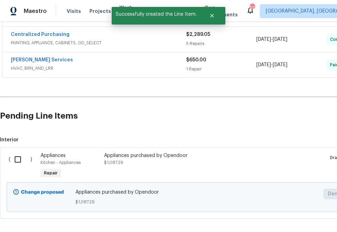
scroll to position [291, 0]
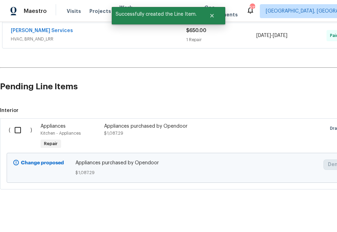
click at [17, 128] on input "checkbox" at bounding box center [20, 130] width 20 height 15
checkbox input "true"
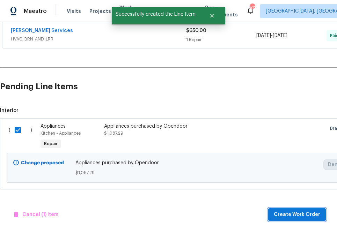
click at [295, 215] on span "Create Work Order" at bounding box center [297, 215] width 46 height 9
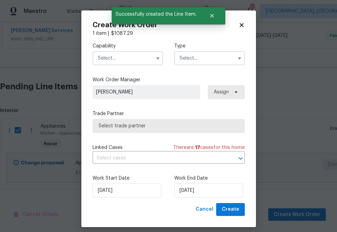
click at [122, 51] on div "Capability" at bounding box center [128, 54] width 71 height 23
click at [122, 61] on input "text" at bounding box center [128, 58] width 71 height 14
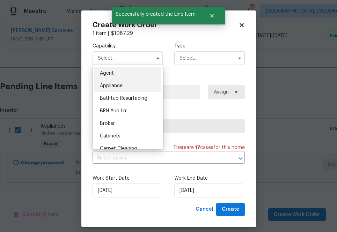
click at [120, 82] on div "Appliance" at bounding box center [127, 86] width 67 height 13
type input "Appliance"
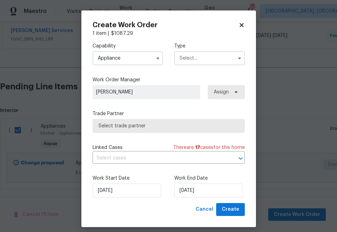
click at [195, 59] on input "text" at bounding box center [209, 58] width 71 height 14
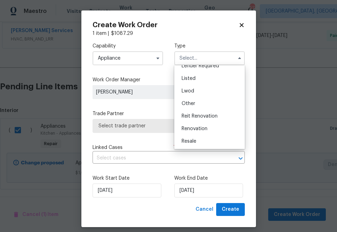
scroll to position [83, 0]
click at [197, 102] on span "Renovation" at bounding box center [195, 103] width 26 height 5
type input "Renovation"
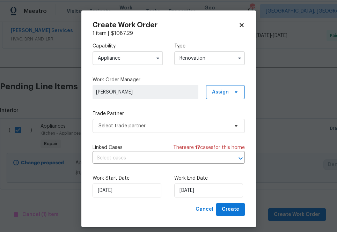
scroll to position [0, 0]
click at [219, 94] on span "Assign" at bounding box center [220, 92] width 17 height 7
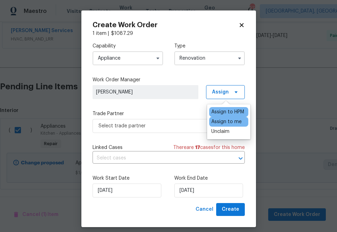
click at [219, 117] on div "Assign to me" at bounding box center [228, 122] width 39 height 10
click at [223, 119] on div "Assign to me" at bounding box center [226, 121] width 30 height 7
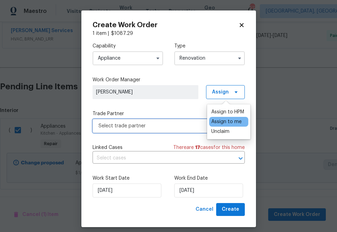
click at [169, 129] on span "Select trade partner" at bounding box center [164, 126] width 130 height 7
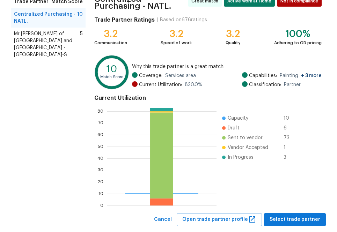
scroll to position [78, 0]
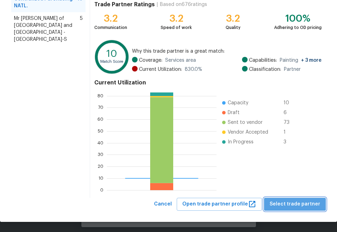
click at [305, 208] on span "Select trade partner" at bounding box center [295, 204] width 51 height 9
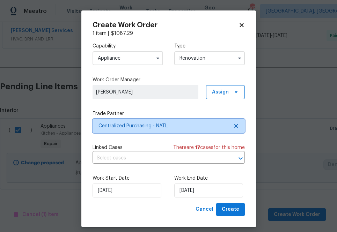
scroll to position [0, 0]
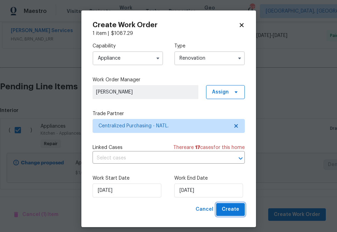
click at [235, 207] on span "Create" at bounding box center [230, 209] width 17 height 9
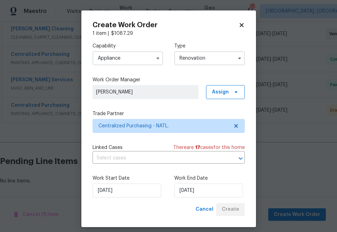
scroll to position [237, 0]
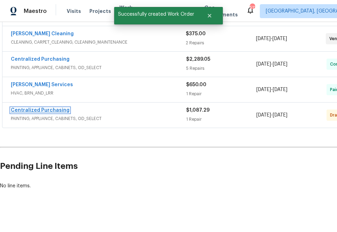
click at [43, 108] on link "Centralized Purchasing" at bounding box center [40, 110] width 59 height 5
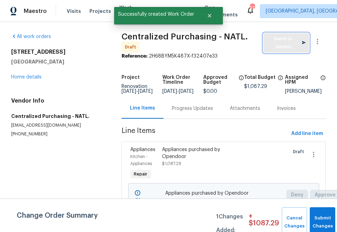
click at [282, 48] on span "Send to Vendor" at bounding box center [286, 43] width 39 height 16
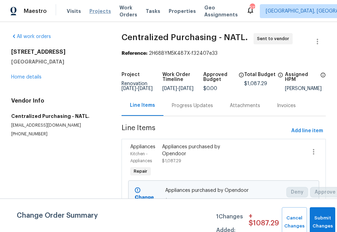
click at [96, 11] on span "Projects" at bounding box center [100, 11] width 22 height 7
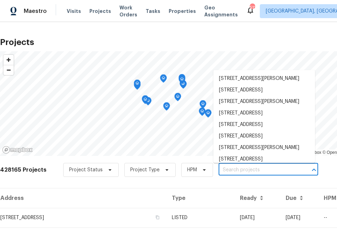
click at [249, 173] on input "text" at bounding box center [259, 170] width 80 height 11
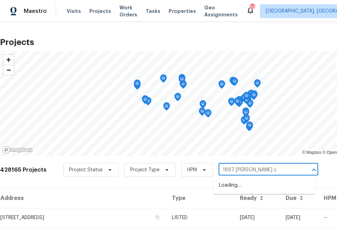
type input "1897 [PERSON_NAME] ct"
click at [233, 186] on li "[STREET_ADDRESS][PERSON_NAME]" at bounding box center [264, 186] width 102 height 12
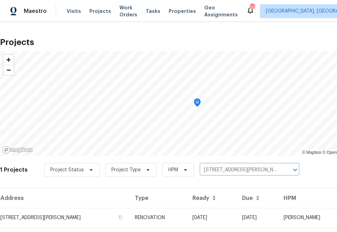
scroll to position [18, 0]
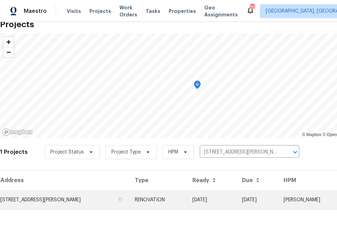
click at [71, 203] on td "[STREET_ADDRESS][PERSON_NAME]" at bounding box center [64, 200] width 129 height 20
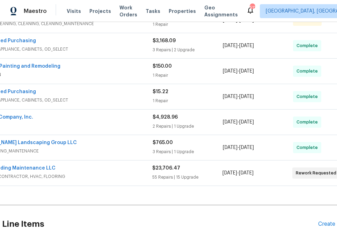
scroll to position [148, 32]
click at [324, 220] on div "Pending Line Items Create Line Item" at bounding box center [165, 224] width 395 height 32
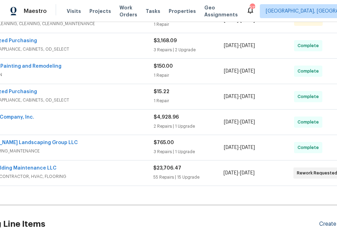
click at [323, 227] on div "Create Line Item" at bounding box center [340, 224] width 43 height 7
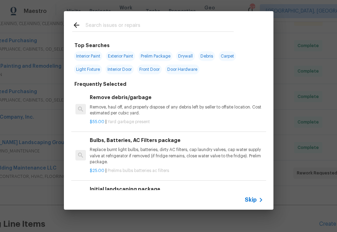
click at [125, 24] on input "text" at bounding box center [160, 26] width 148 height 10
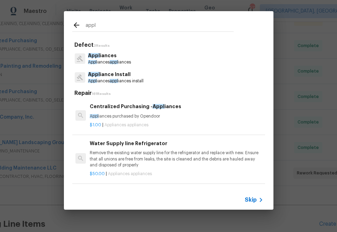
type input "appl"
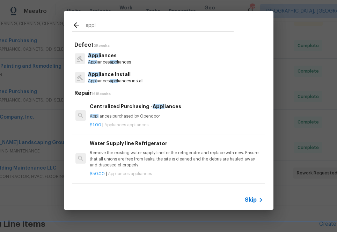
click at [93, 81] on span "Appl" at bounding box center [92, 81] width 9 height 4
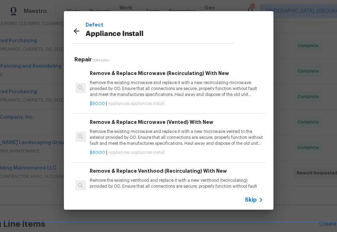
click at [77, 29] on icon at bounding box center [76, 31] width 8 height 8
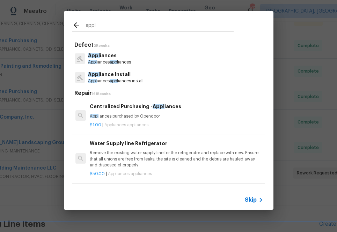
click at [104, 117] on p "Appl iances purchased by Opendoor" at bounding box center [176, 117] width 173 height 6
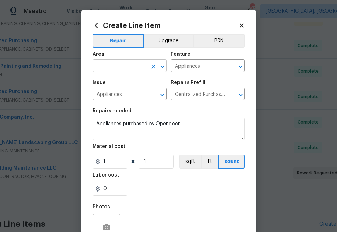
click at [111, 66] on input "text" at bounding box center [120, 66] width 55 height 11
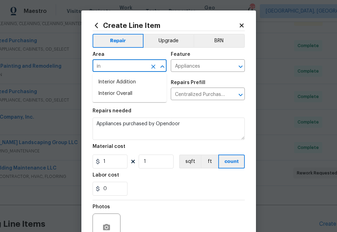
type input "i"
click at [120, 86] on li "Kitchen" at bounding box center [130, 83] width 74 height 12
type input "Kitchen"
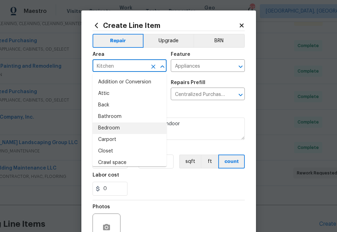
click at [209, 116] on div "Repairs needed" at bounding box center [169, 113] width 152 height 9
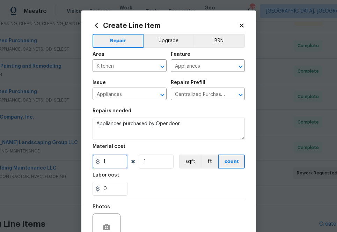
click at [115, 161] on input "1" at bounding box center [110, 162] width 35 height 14
paste input "692.94"
type input "692.94"
click at [159, 184] on div "0" at bounding box center [169, 189] width 152 height 14
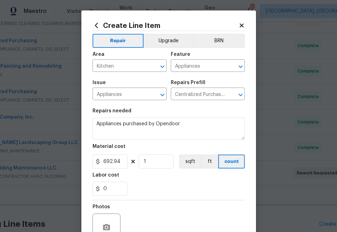
scroll to position [69, 0]
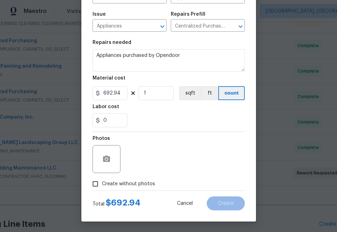
click at [137, 184] on span "Create without photos" at bounding box center [128, 184] width 53 height 7
click at [102, 184] on input "Create without photos" at bounding box center [95, 183] width 13 height 13
checkbox input "true"
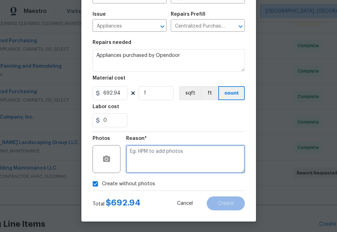
click at [171, 159] on textarea at bounding box center [185, 159] width 119 height 28
type textarea "na"
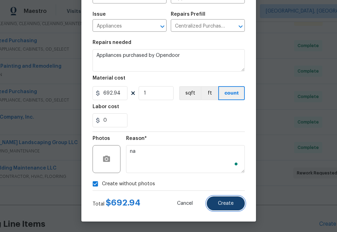
click at [231, 209] on button "Create" at bounding box center [226, 204] width 38 height 14
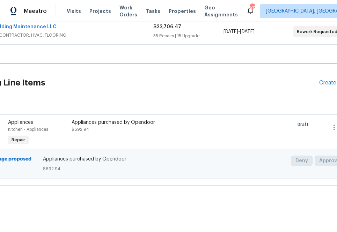
scroll to position [290, 0]
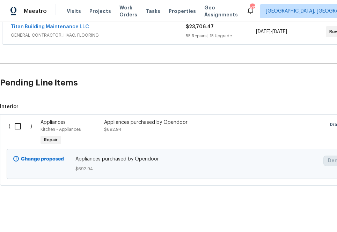
click at [18, 122] on input "checkbox" at bounding box center [20, 126] width 20 height 15
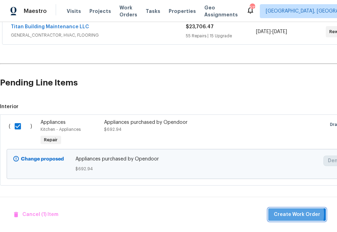
click at [291, 214] on span "Create Work Order" at bounding box center [297, 215] width 46 height 9
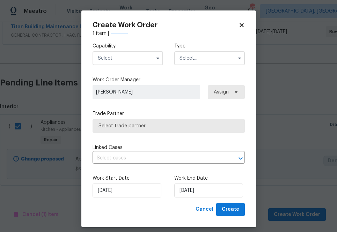
checkbox input "false"
click at [139, 56] on input "text" at bounding box center [128, 58] width 71 height 14
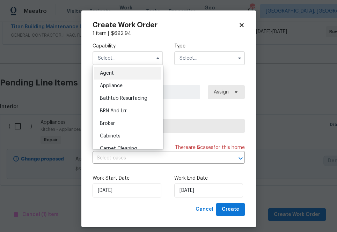
drag, startPoint x: 127, startPoint y: 83, endPoint x: 162, endPoint y: 66, distance: 39.1
click at [127, 83] on div "Appliance" at bounding box center [127, 86] width 67 height 13
type input "Appliance"
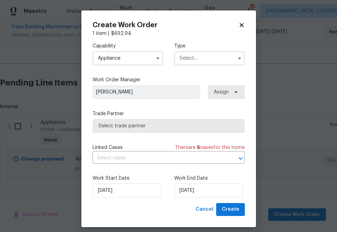
click at [198, 60] on input "text" at bounding box center [209, 58] width 71 height 14
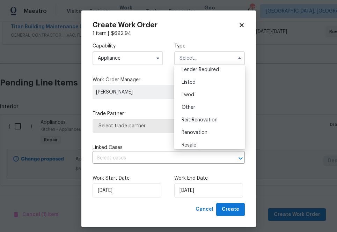
scroll to position [83, 0]
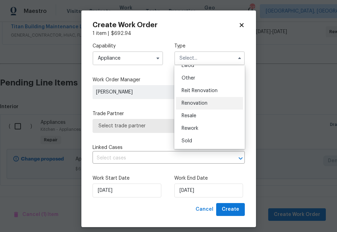
click at [199, 101] on span "Renovation" at bounding box center [195, 103] width 26 height 5
type input "Renovation"
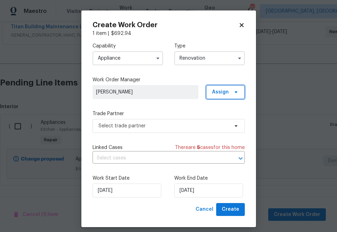
click at [229, 95] on span "Assign" at bounding box center [225, 92] width 39 height 14
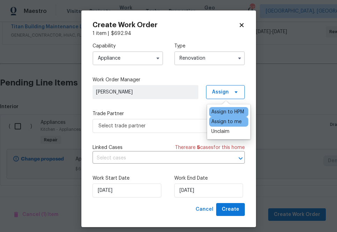
click at [223, 120] on div "Assign to me" at bounding box center [226, 121] width 30 height 7
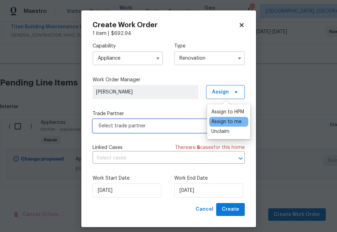
click at [164, 132] on span "Select trade partner" at bounding box center [169, 126] width 152 height 14
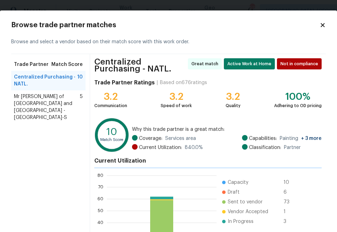
scroll to position [78, 0]
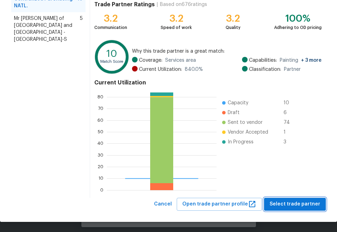
click at [298, 200] on span "Select trade partner" at bounding box center [295, 204] width 51 height 9
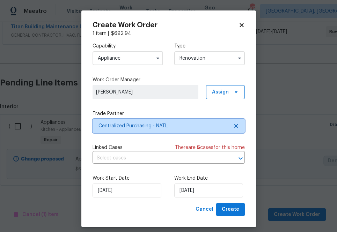
scroll to position [0, 0]
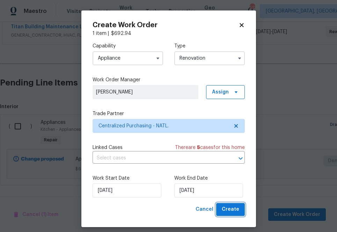
click at [235, 208] on span "Create" at bounding box center [230, 209] width 17 height 9
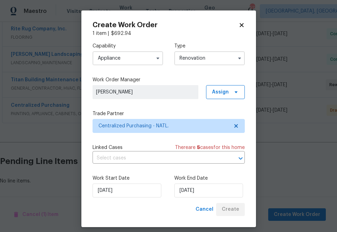
scroll to position [237, 0]
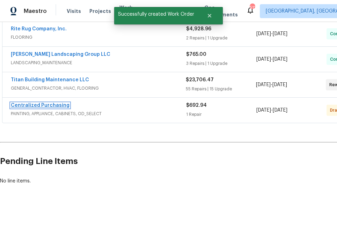
click at [44, 104] on link "Centralized Purchasing" at bounding box center [40, 105] width 59 height 5
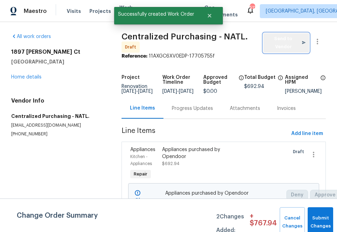
click at [279, 39] on span "Send to Vendor" at bounding box center [286, 43] width 39 height 16
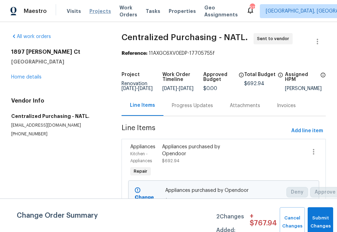
click at [91, 10] on span "Projects" at bounding box center [100, 11] width 22 height 7
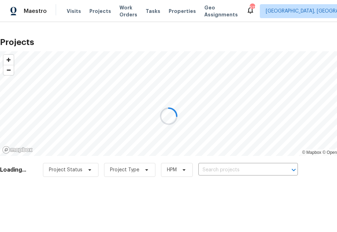
click at [248, 165] on div at bounding box center [168, 116] width 337 height 232
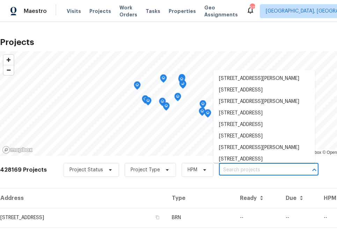
click at [246, 170] on input "text" at bounding box center [259, 170] width 80 height 11
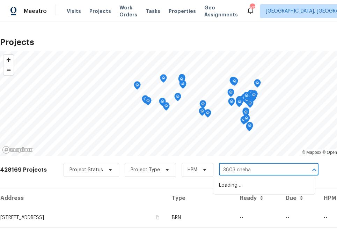
type input "3803 chehaw"
click at [234, 188] on li "[STREET_ADDRESS]" at bounding box center [264, 186] width 102 height 12
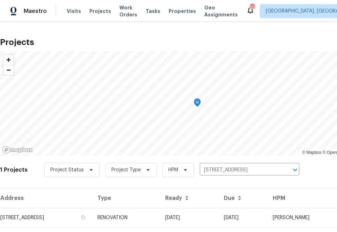
scroll to position [18, 0]
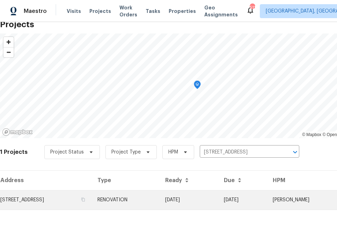
click at [92, 200] on td "[STREET_ADDRESS]" at bounding box center [46, 200] width 92 height 20
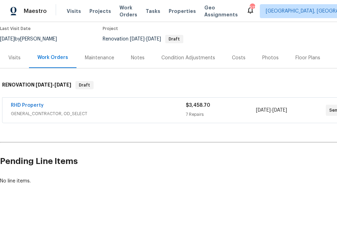
scroll to position [58, 58]
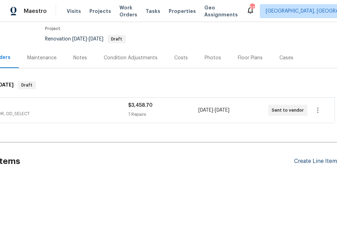
click at [303, 160] on div "Create Line Item" at bounding box center [315, 161] width 43 height 7
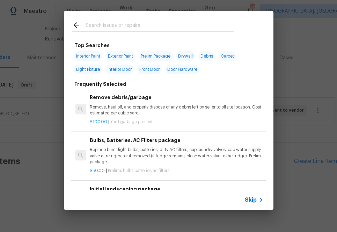
click at [177, 22] on input "text" at bounding box center [160, 26] width 148 height 10
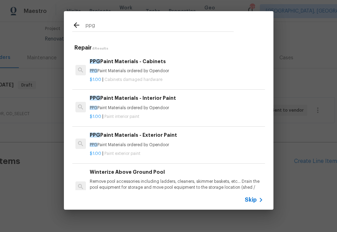
type input "ppg"
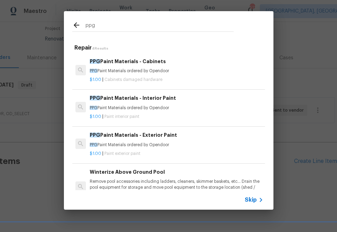
click at [114, 107] on p "PPG Paint Materials ordered by Opendoor" at bounding box center [176, 108] width 173 height 6
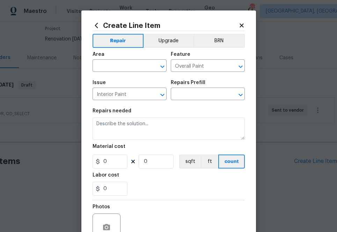
type input "PPG Paint Materials - Interior Paint $1.00"
type textarea "PPG Paint Materials ordered by Opendoor"
type input "1"
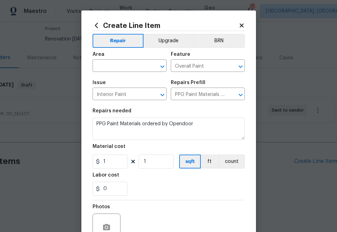
click at [138, 58] on div "Area" at bounding box center [130, 56] width 74 height 9
click at [138, 61] on input "text" at bounding box center [120, 66] width 55 height 11
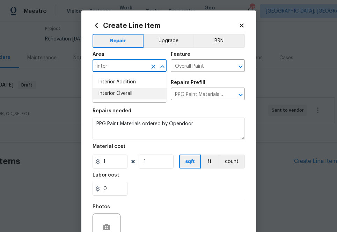
click at [113, 92] on li "Interior Overall" at bounding box center [130, 94] width 74 height 12
type input "Interior Overall"
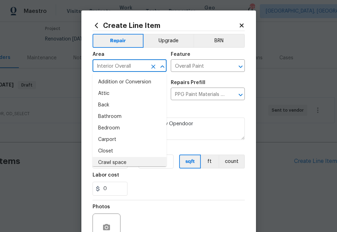
click at [142, 173] on section "Repairs needed PPG Paint Materials ordered by Opendoor Material cost 1 1 sqft f…" at bounding box center [169, 152] width 152 height 96
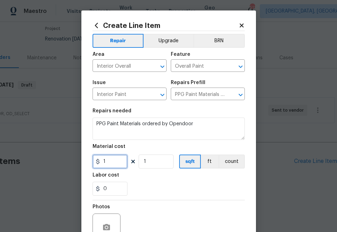
click at [118, 158] on input "1" at bounding box center [110, 162] width 35 height 14
paste input "602.66"
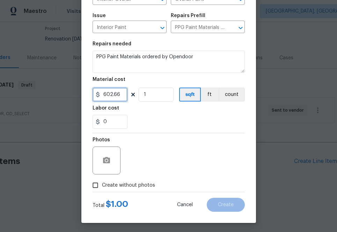
scroll to position [69, 0]
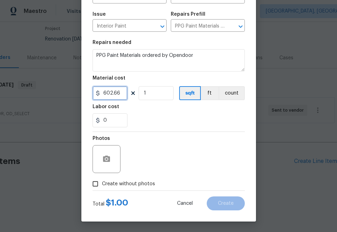
type input "602.66"
click at [136, 186] on span "Create without photos" at bounding box center [128, 184] width 53 height 7
click at [102, 186] on input "Create without photos" at bounding box center [95, 183] width 13 height 13
checkbox input "true"
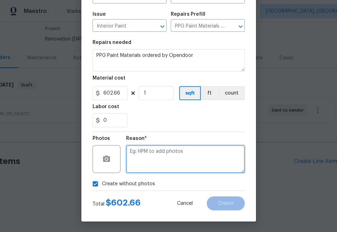
click at [144, 169] on textarea at bounding box center [185, 159] width 119 height 28
type textarea "na"
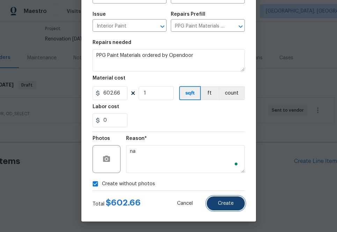
click at [227, 205] on span "Create" at bounding box center [226, 203] width 16 height 5
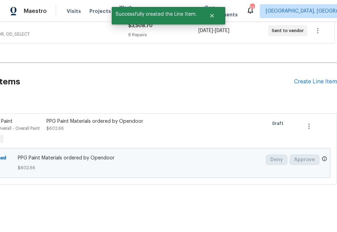
scroll to position [138, 0]
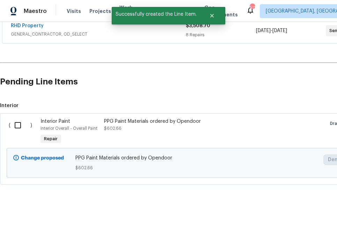
click at [20, 127] on input "checkbox" at bounding box center [20, 125] width 20 height 15
checkbox input "true"
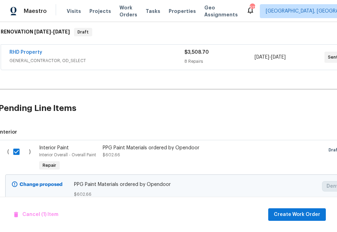
scroll to position [111, 0]
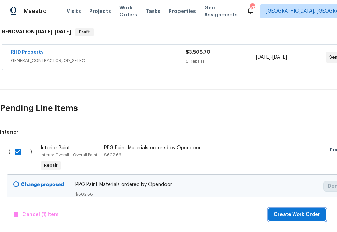
click at [286, 211] on span "Create Work Order" at bounding box center [297, 215] width 46 height 9
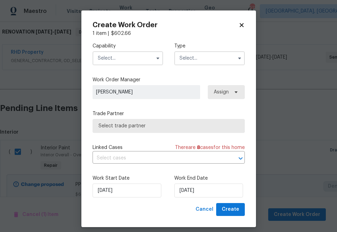
click at [130, 61] on input "text" at bounding box center [128, 58] width 71 height 14
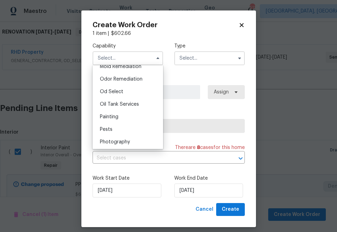
scroll to position [554, 0]
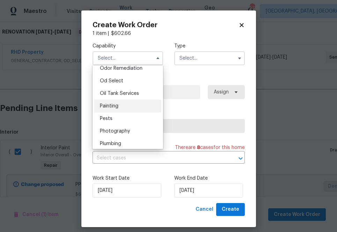
click at [129, 107] on div "Painting" at bounding box center [127, 106] width 67 height 13
type input "Painting"
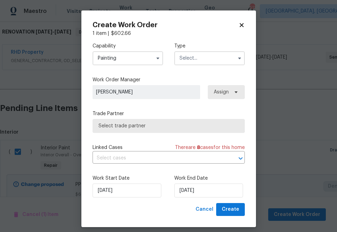
click at [179, 58] on input "text" at bounding box center [209, 58] width 71 height 14
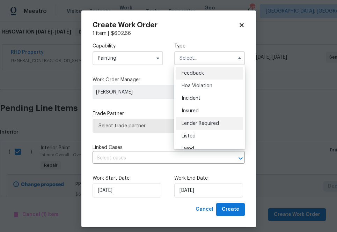
scroll to position [83, 0]
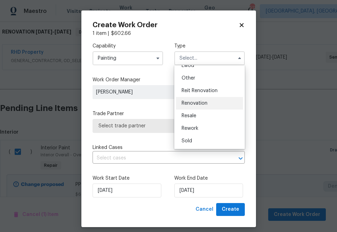
click at [194, 103] on span "Renovation" at bounding box center [195, 103] width 26 height 5
type input "Renovation"
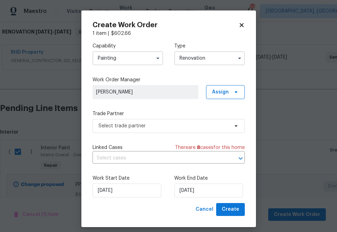
click at [232, 83] on label "Work Order Manager" at bounding box center [169, 80] width 152 height 7
click at [232, 97] on span "Assign" at bounding box center [225, 92] width 39 height 14
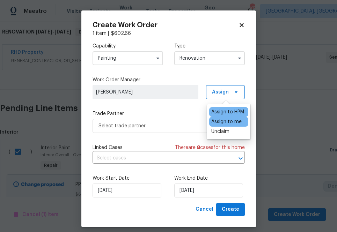
click at [228, 120] on div "Assign to me" at bounding box center [226, 121] width 30 height 7
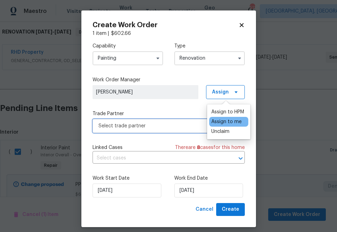
click at [149, 125] on span "Select trade partner" at bounding box center [164, 126] width 130 height 7
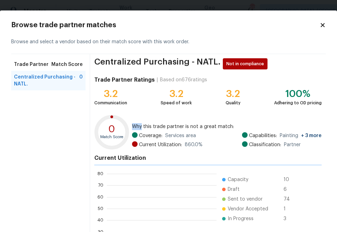
click at [149, 125] on div "0 Match Score Why this trade partner is not a great match: Coverage: Services a…" at bounding box center [207, 133] width 227 height 37
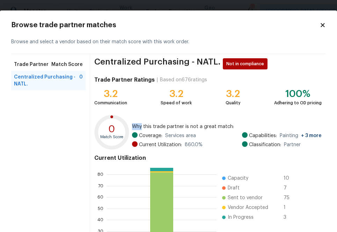
scroll to position [75, 0]
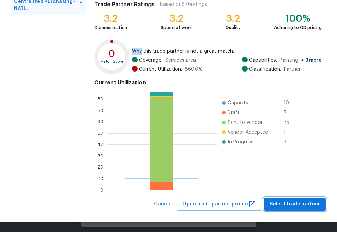
click at [282, 205] on span "Select trade partner" at bounding box center [295, 204] width 51 height 9
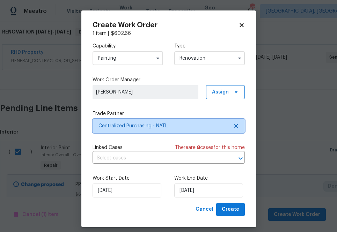
scroll to position [6, 0]
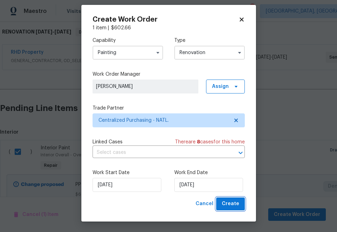
click at [226, 201] on span "Create" at bounding box center [230, 204] width 17 height 9
checkbox input "false"
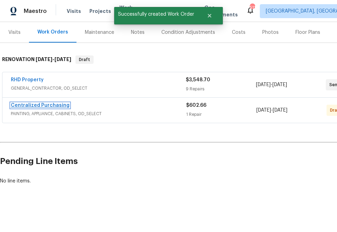
click at [55, 106] on link "Centralized Purchasing" at bounding box center [40, 105] width 59 height 5
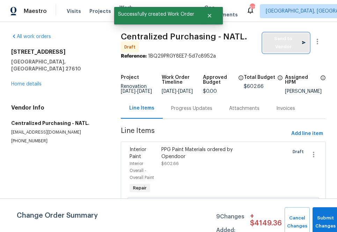
click at [275, 45] on span "Send to Vendor" at bounding box center [286, 43] width 39 height 16
